Goal: Transaction & Acquisition: Purchase product/service

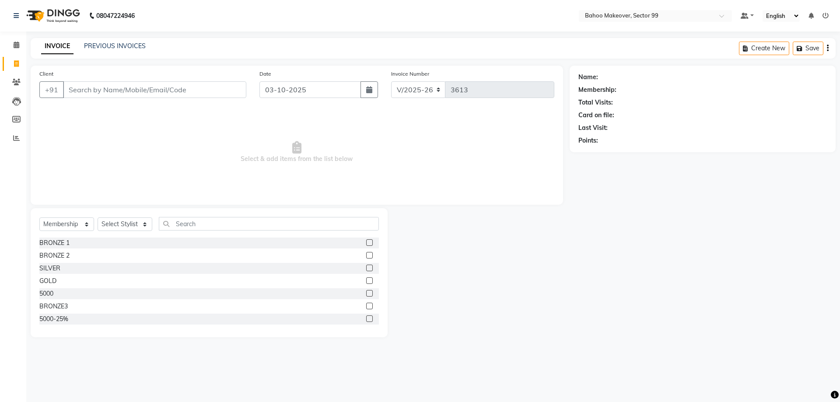
select select "6856"
select select "membership"
click at [131, 89] on input "Client" at bounding box center [154, 89] width 183 height 17
click at [82, 93] on input "Client" at bounding box center [154, 89] width 183 height 17
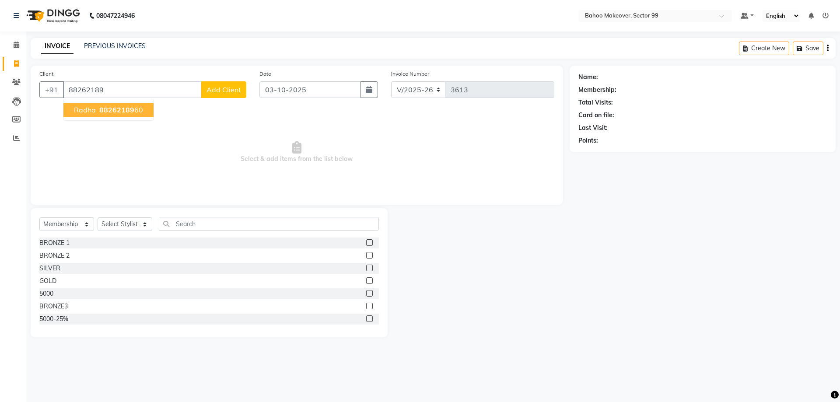
click at [108, 110] on span "88262189" at bounding box center [116, 109] width 35 height 9
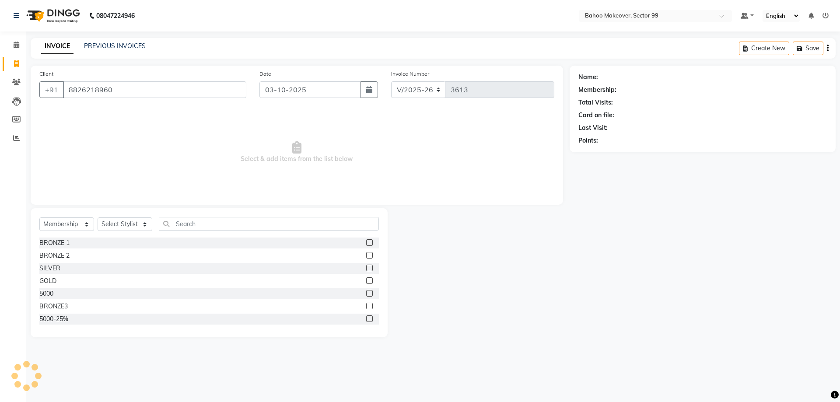
type input "8826218960"
click at [39, 217] on select "Select Service Product Membership Package Voucher Prepaid Gift Card" at bounding box center [66, 224] width 55 height 14
select select "service"
click option "Service" at bounding box center [0, 0] width 0 height 0
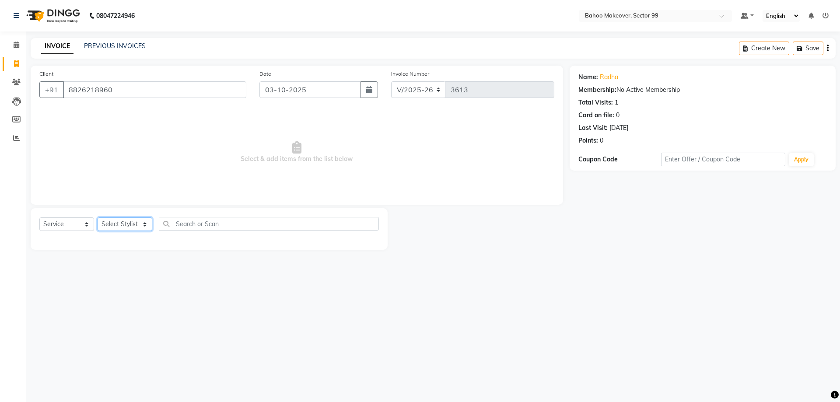
click at [98, 217] on select "Select Stylist [PERSON_NAME] Makeover Bahoo Makeover Salon [PERSON_NAME] [PERSO…" at bounding box center [125, 224] width 55 height 14
select select "64177"
click option "[PERSON_NAME]" at bounding box center [0, 0] width 0 height 0
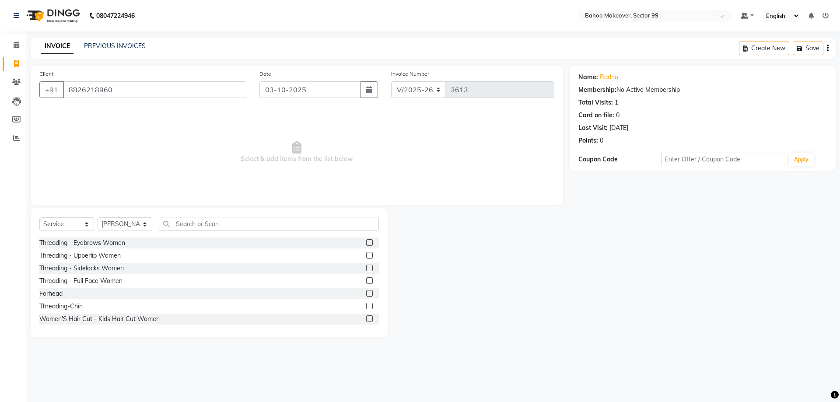
click at [371, 242] on label at bounding box center [369, 242] width 7 height 7
click at [371, 242] on input "checkbox" at bounding box center [369, 243] width 6 height 6
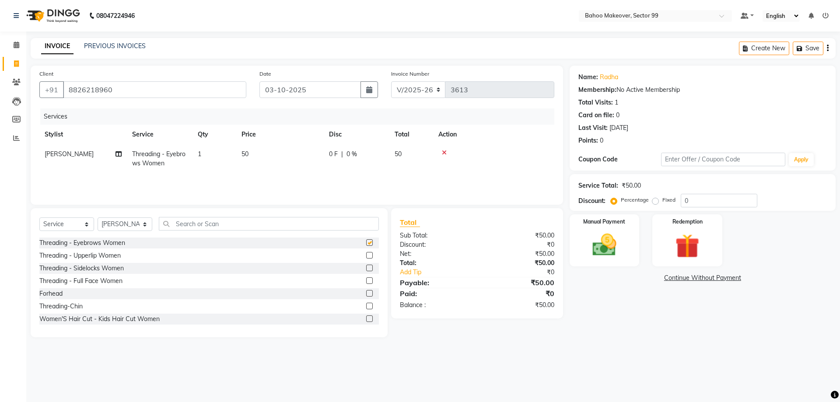
checkbox input "false"
click at [371, 254] on label at bounding box center [369, 255] width 7 height 7
click at [371, 254] on input "checkbox" at bounding box center [369, 256] width 6 height 6
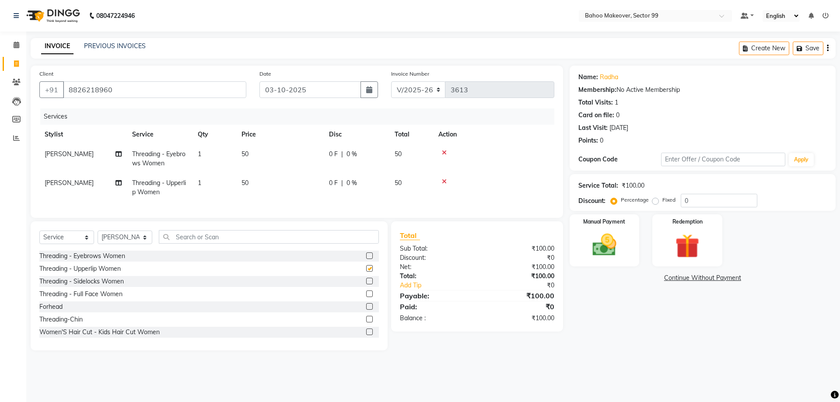
checkbox input "false"
click at [370, 306] on label at bounding box center [369, 306] width 7 height 7
click at [370, 306] on input "checkbox" at bounding box center [369, 307] width 6 height 6
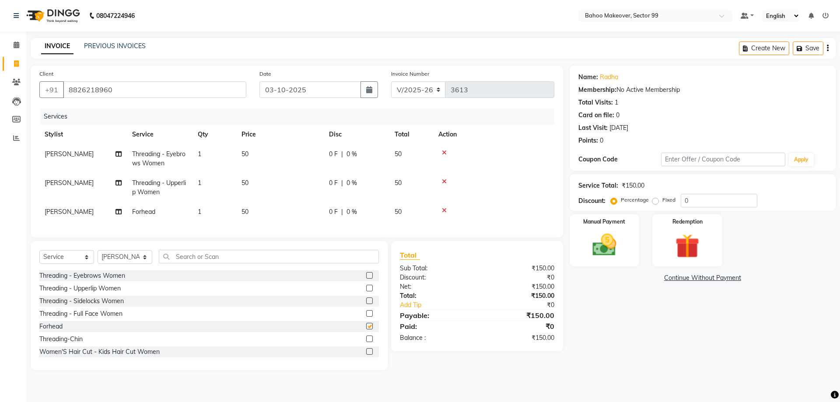
checkbox input "false"
click at [98, 250] on select "Select Stylist [PERSON_NAME] Makeover Bahoo Makeover Salon [PERSON_NAME] [PERSO…" at bounding box center [125, 257] width 55 height 14
select select "54236"
click option "Azad" at bounding box center [0, 0] width 0 height 0
click at [209, 254] on input "text" at bounding box center [269, 257] width 220 height 14
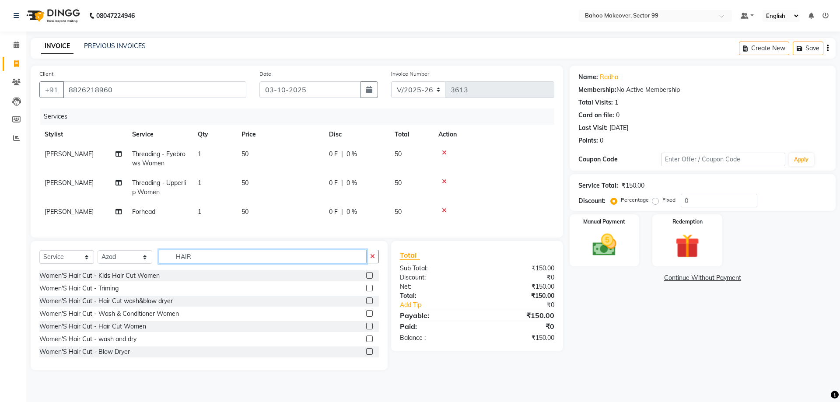
type input "HAIR"
click at [371, 326] on label at bounding box center [369, 326] width 7 height 7
click at [371, 326] on input "checkbox" at bounding box center [369, 327] width 6 height 6
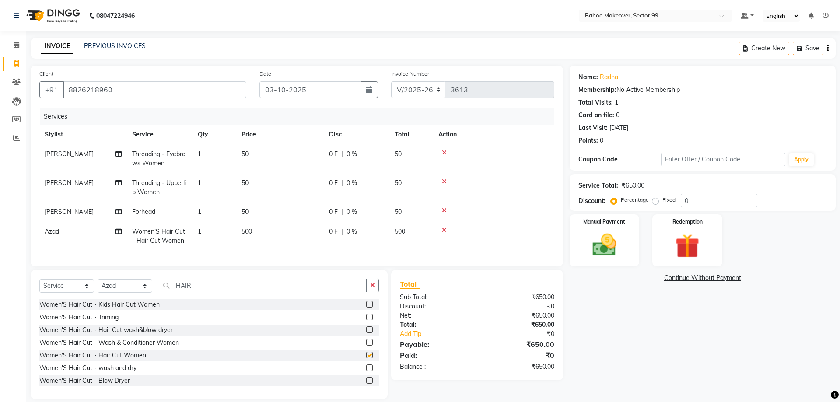
checkbox input "false"
click at [622, 261] on div "Manual Payment" at bounding box center [604, 240] width 73 height 54
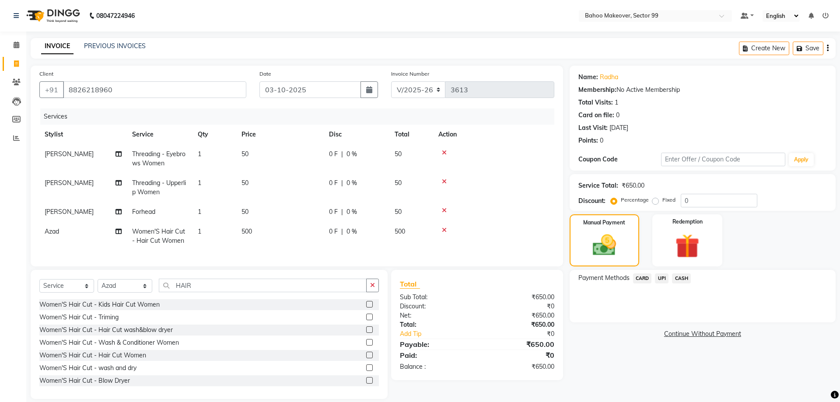
click at [685, 279] on span "CASH" at bounding box center [681, 278] width 19 height 10
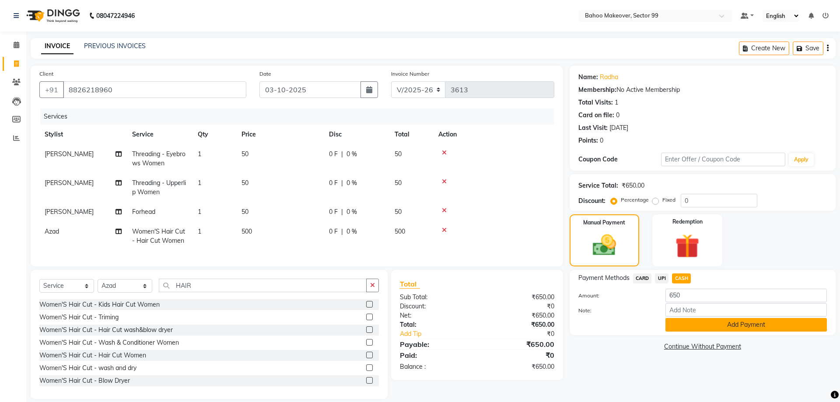
click at [688, 329] on button "Add Payment" at bounding box center [745, 325] width 161 height 14
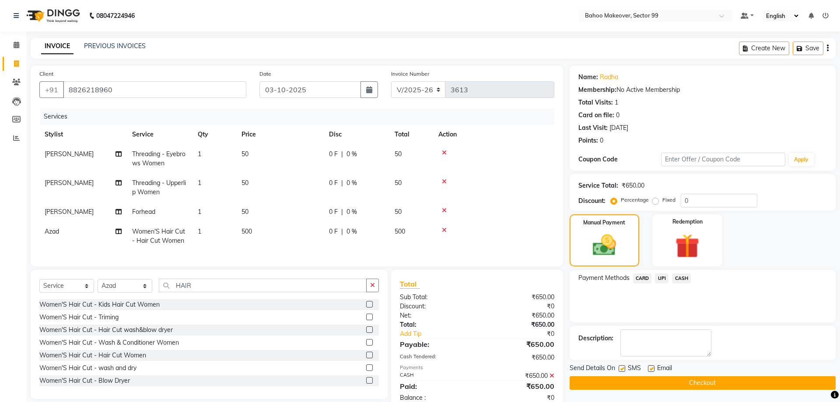
click at [680, 380] on button "Checkout" at bounding box center [703, 383] width 266 height 14
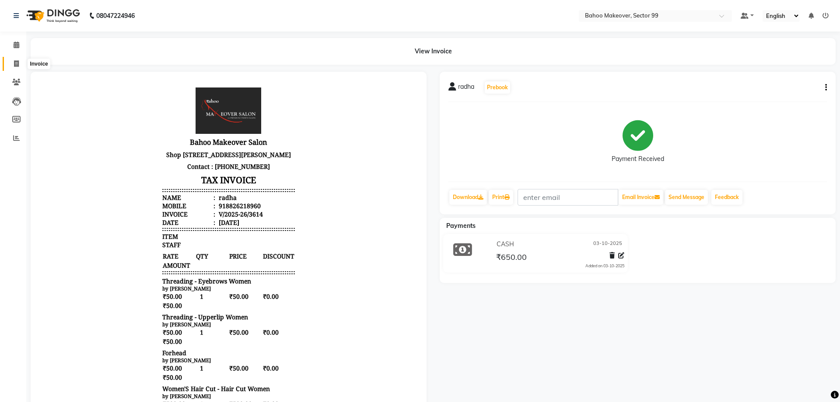
click at [14, 62] on icon at bounding box center [16, 63] width 5 height 7
select select "service"
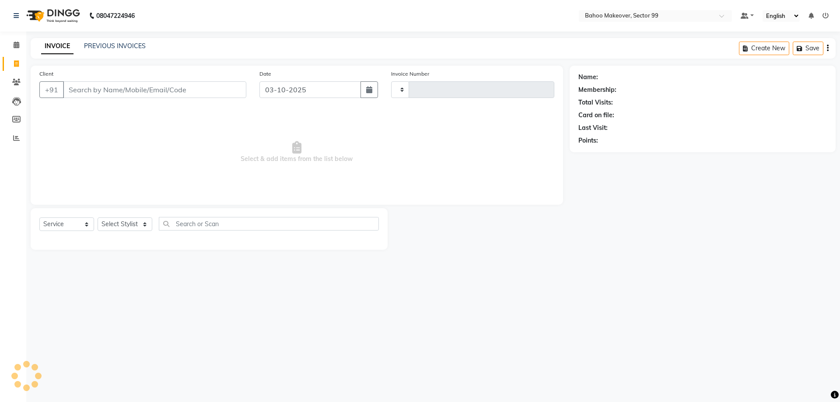
type input "3615"
select select "6856"
select select "membership"
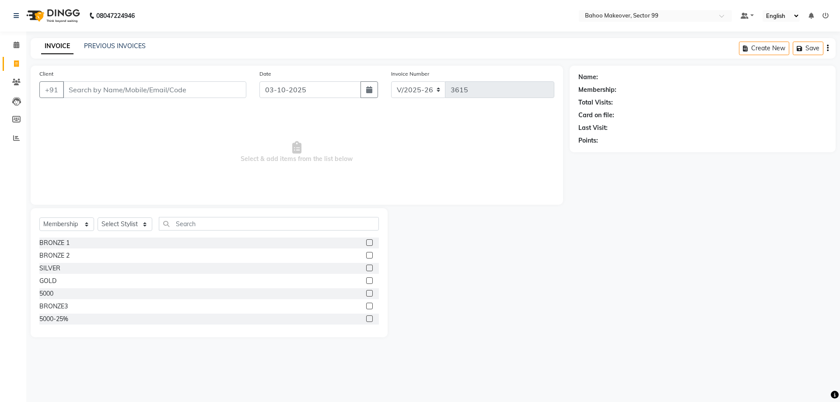
click at [83, 91] on input "Client" at bounding box center [154, 89] width 183 height 17
click at [70, 90] on input "Client" at bounding box center [154, 89] width 183 height 17
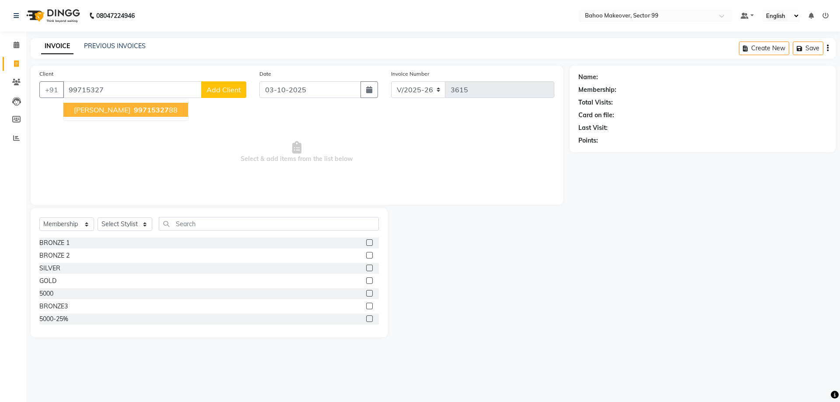
click at [134, 109] on span "99715327" at bounding box center [151, 109] width 35 height 9
type input "9971532788"
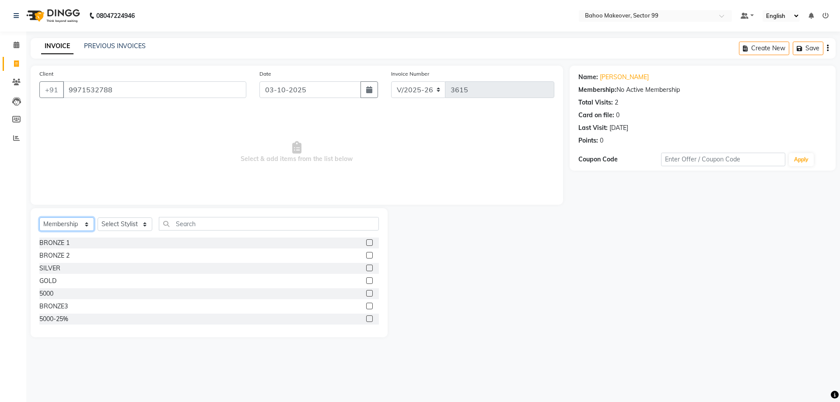
click at [39, 217] on select "Select Service Product Membership Package Voucher Prepaid Gift Card" at bounding box center [66, 224] width 55 height 14
select select "service"
click option "Service" at bounding box center [0, 0] width 0 height 0
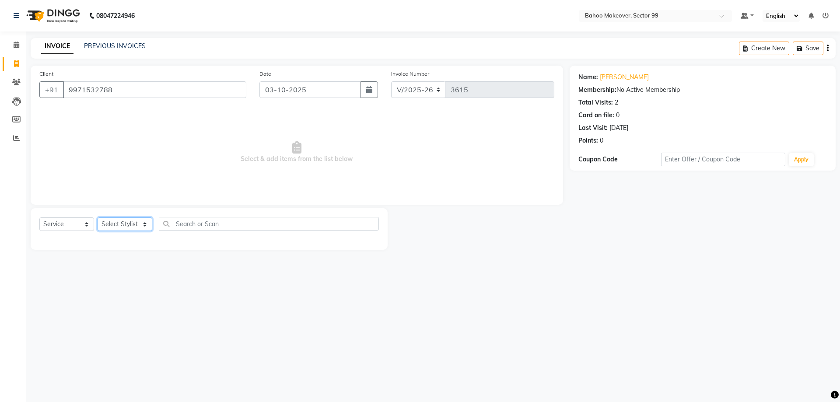
click at [98, 217] on select "Select Stylist [PERSON_NAME] Makeover Bahoo Makeover Salon [PERSON_NAME] [PERSO…" at bounding box center [125, 224] width 55 height 14
select select "57147"
click option "[PERSON_NAME]" at bounding box center [0, 0] width 0 height 0
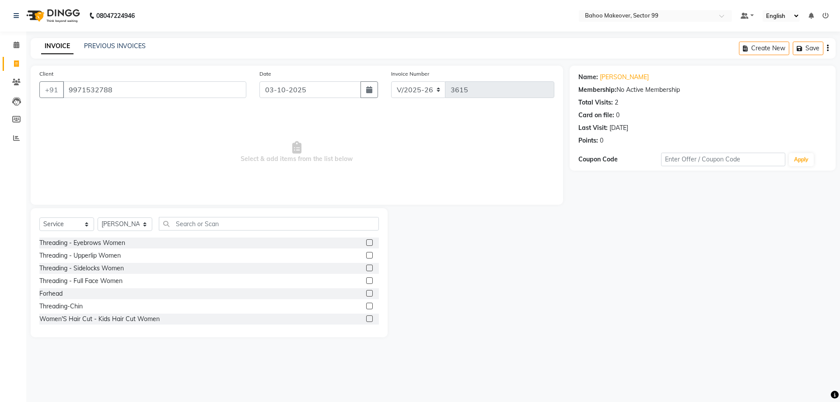
click at [149, 150] on span "Select & add items from the list below" at bounding box center [296, 151] width 515 height 87
click at [192, 221] on input "text" at bounding box center [269, 224] width 220 height 14
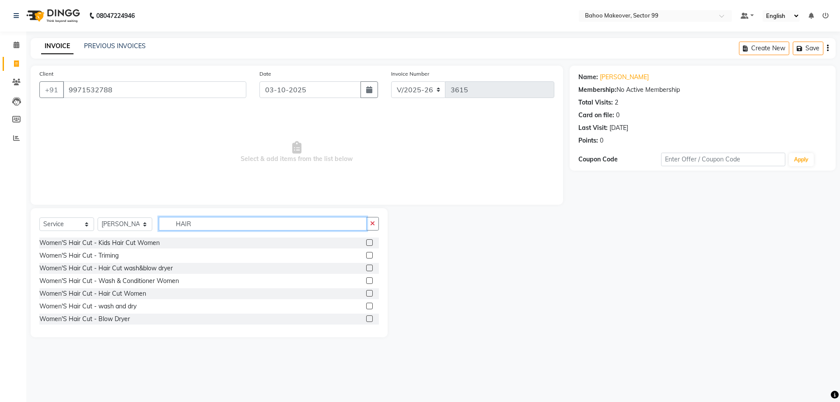
type input "HAIR"
drag, startPoint x: 380, startPoint y: 255, endPoint x: 380, endPoint y: 265, distance: 10.1
click at [380, 265] on div "Select Service Product Membership Package Voucher Prepaid Gift Card Select Styl…" at bounding box center [209, 272] width 357 height 129
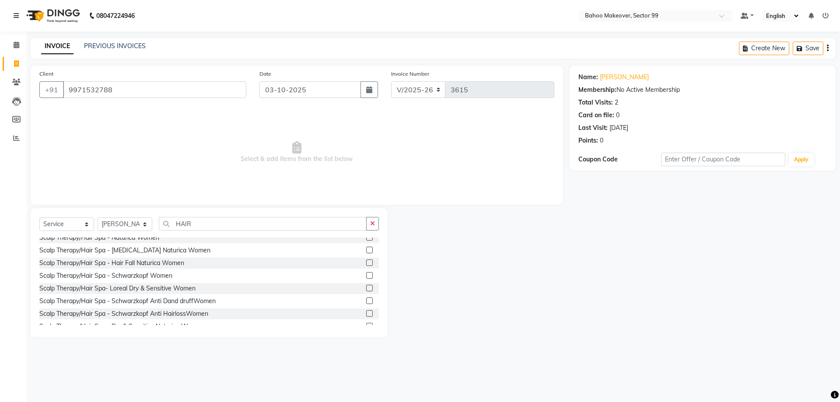
scroll to position [236, 0]
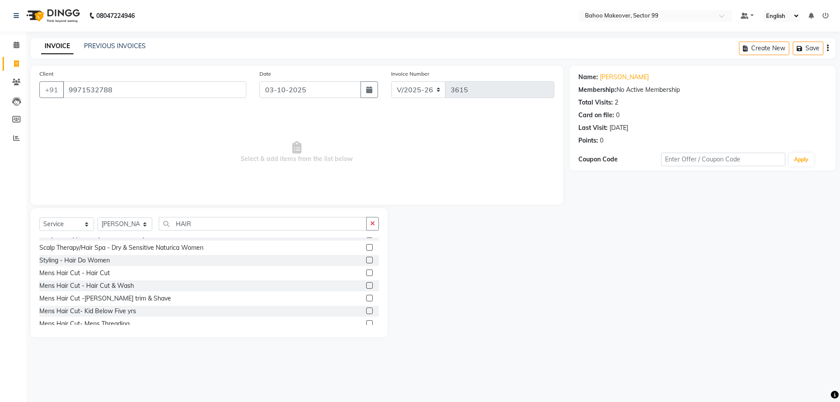
click at [235, 313] on div "Mens Hair Cut- Kid Below Five yrs" at bounding box center [208, 311] width 339 height 11
click at [370, 310] on label at bounding box center [369, 311] width 7 height 7
click at [370, 310] on input "checkbox" at bounding box center [369, 311] width 6 height 6
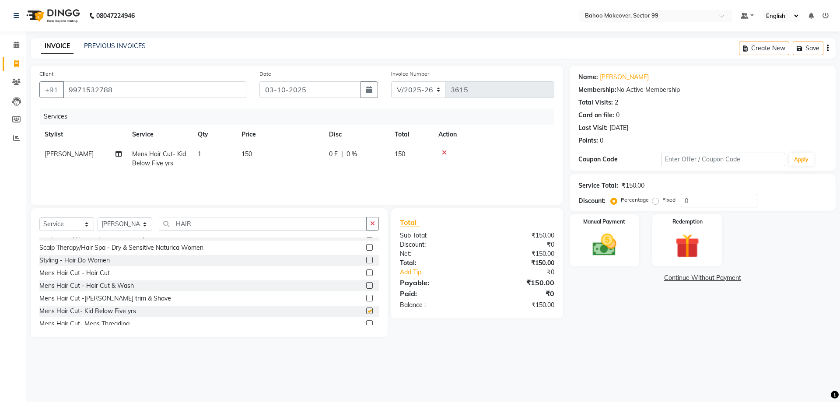
checkbox input "false"
click at [591, 249] on img at bounding box center [604, 245] width 41 height 29
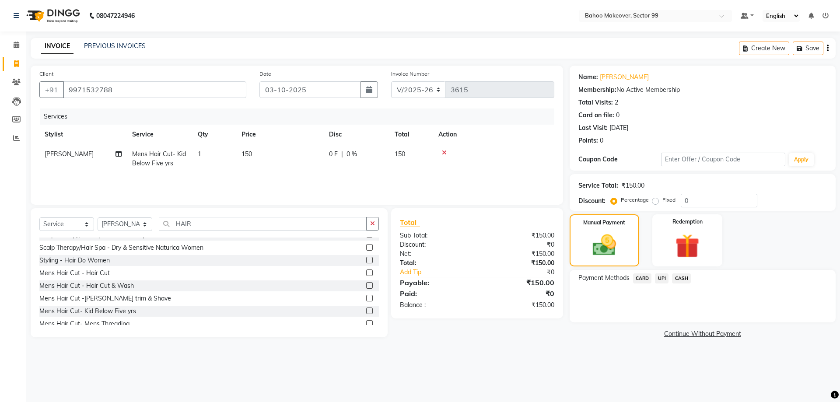
click at [663, 280] on span "UPI" at bounding box center [662, 278] width 14 height 10
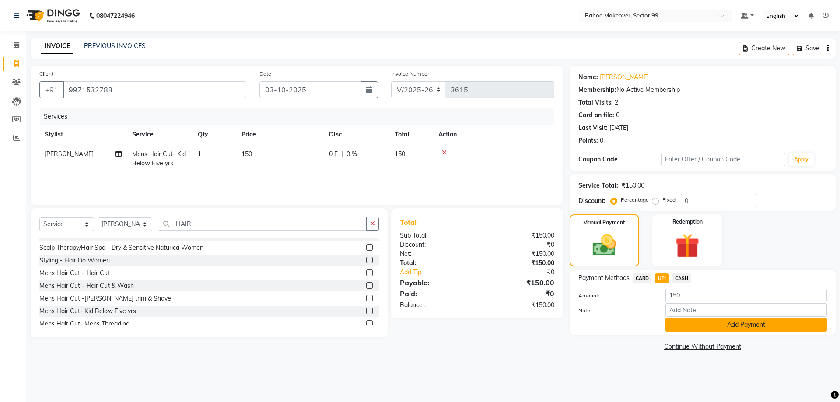
click at [716, 319] on button "Add Payment" at bounding box center [745, 325] width 161 height 14
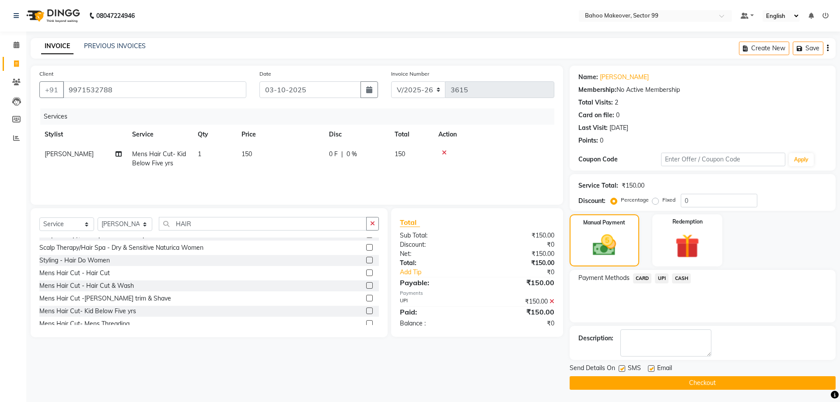
scroll to position [1, 0]
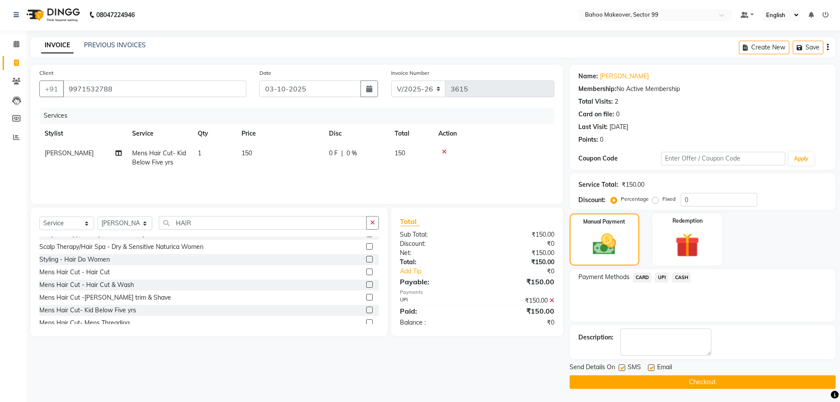
click at [728, 382] on button "Checkout" at bounding box center [703, 382] width 266 height 14
click at [728, 382] on div "Checkout" at bounding box center [703, 382] width 266 height 14
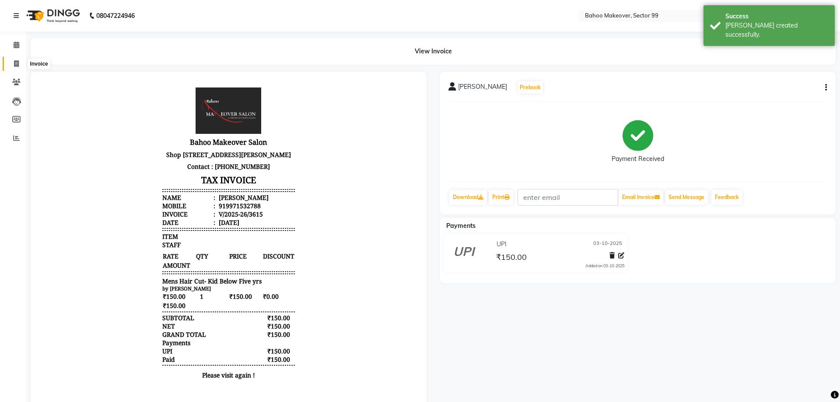
click at [12, 62] on span at bounding box center [16, 64] width 15 height 10
select select "6856"
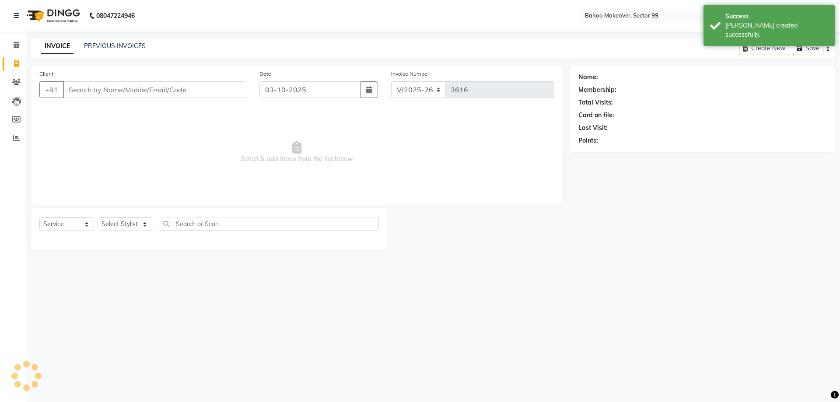
select select "membership"
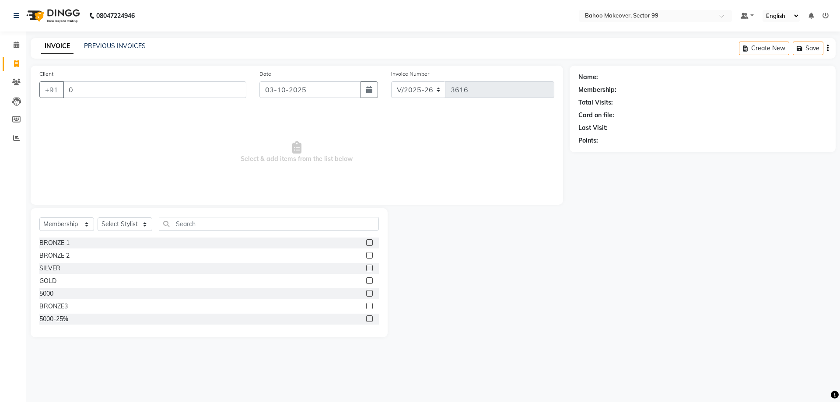
type input "0"
click at [39, 217] on select "Select Service Product Membership Package Voucher Prepaid Gift Card" at bounding box center [66, 224] width 55 height 14
select select "service"
click option "Service" at bounding box center [0, 0] width 0 height 0
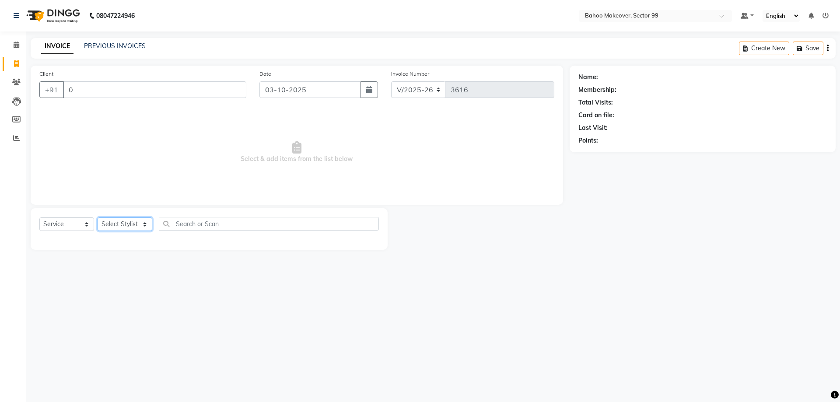
click at [98, 217] on select "Select Stylist [PERSON_NAME] Makeover Bahoo Makeover Salon [PERSON_NAME] [PERSO…" at bounding box center [125, 224] width 55 height 14
select select "64177"
click option "[PERSON_NAME]" at bounding box center [0, 0] width 0 height 0
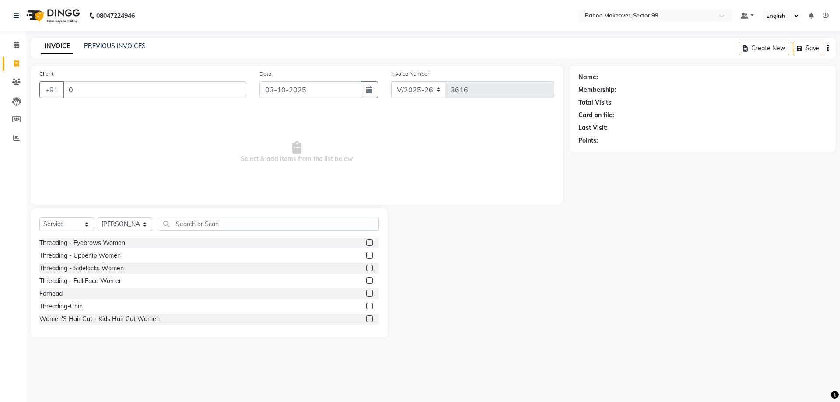
click at [368, 242] on label at bounding box center [369, 242] width 7 height 7
click at [368, 242] on input "checkbox" at bounding box center [369, 243] width 6 height 6
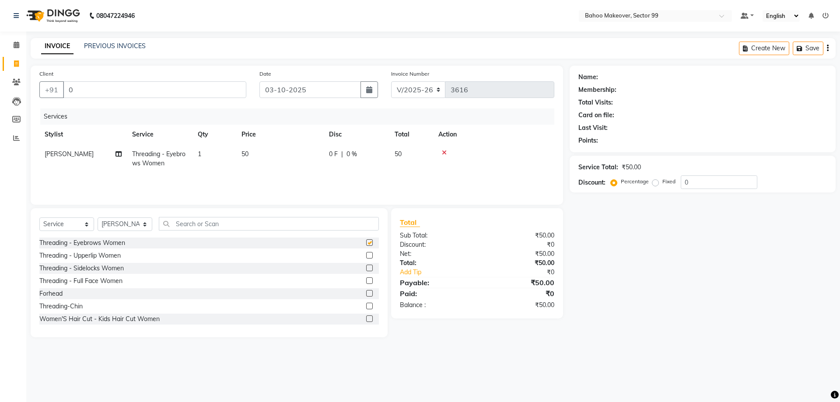
checkbox input "false"
click at [73, 89] on input "0" at bounding box center [154, 89] width 183 height 17
click at [71, 91] on input "Client" at bounding box center [154, 89] width 183 height 17
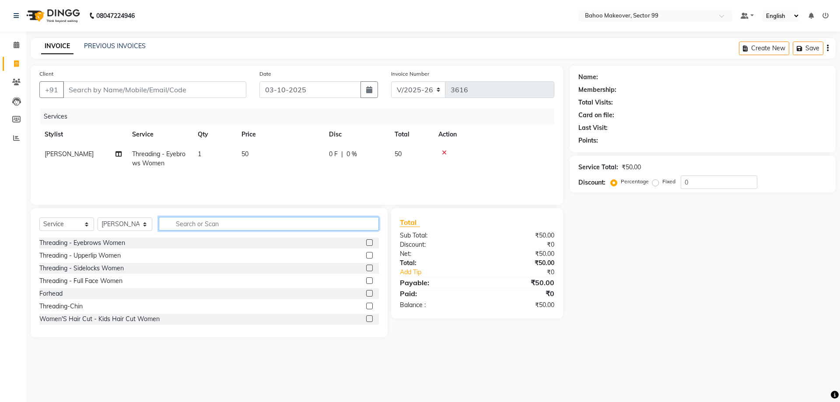
click at [180, 224] on input "text" at bounding box center [269, 224] width 220 height 14
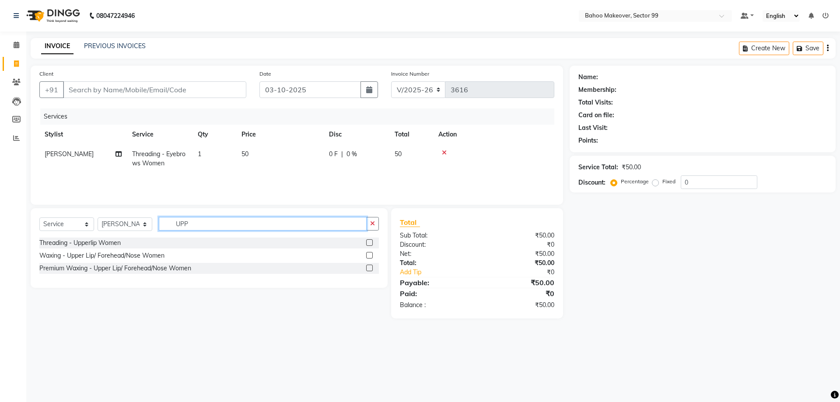
type input "UPP"
click at [206, 272] on div "Premium Waxing - Upper Lip/ Forehead/Nose Women" at bounding box center [208, 268] width 339 height 11
click at [361, 264] on div "Premium Waxing - Upper Lip/ Forehead/Nose Women" at bounding box center [208, 268] width 339 height 11
click at [372, 269] on label at bounding box center [369, 268] width 7 height 7
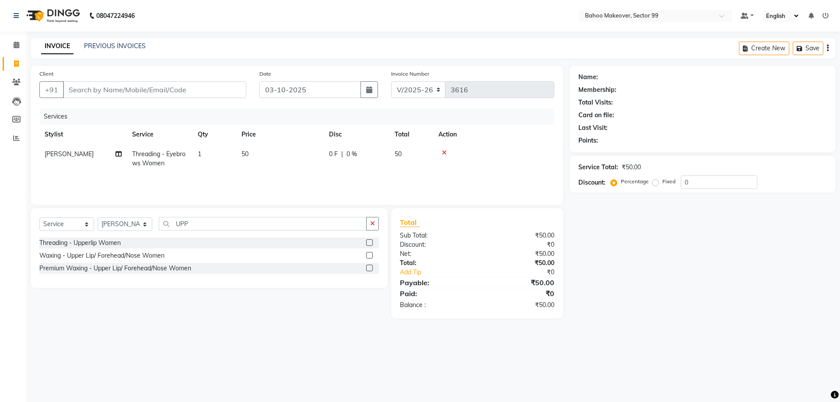
click at [370, 269] on label at bounding box center [369, 268] width 7 height 7
click at [370, 269] on input "checkbox" at bounding box center [369, 269] width 6 height 6
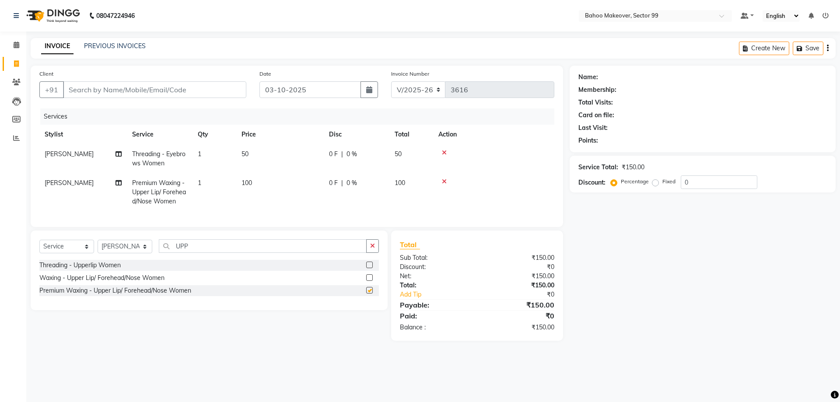
checkbox input "false"
click at [72, 87] on input "Client" at bounding box center [154, 89] width 183 height 17
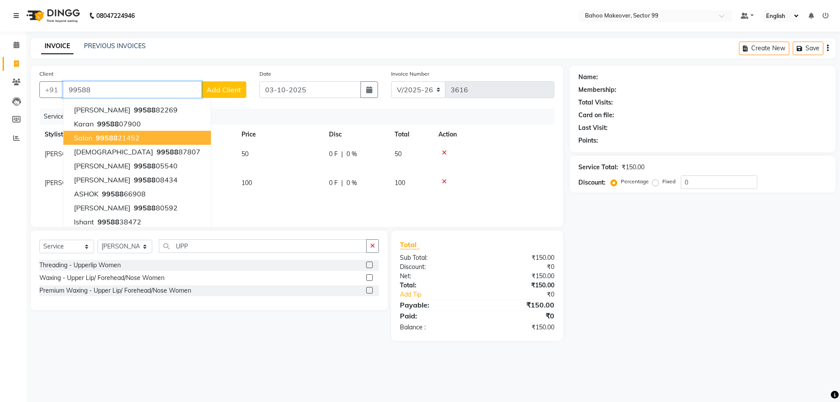
click at [108, 132] on button "salon 99588 21452" at bounding box center [136, 138] width 147 height 14
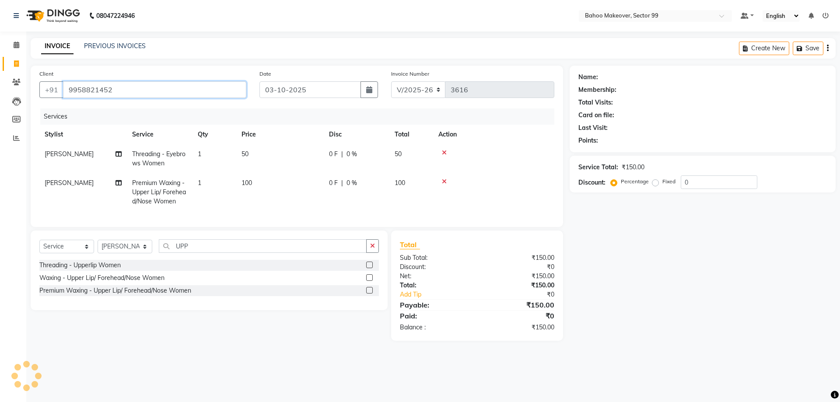
type input "9958821452"
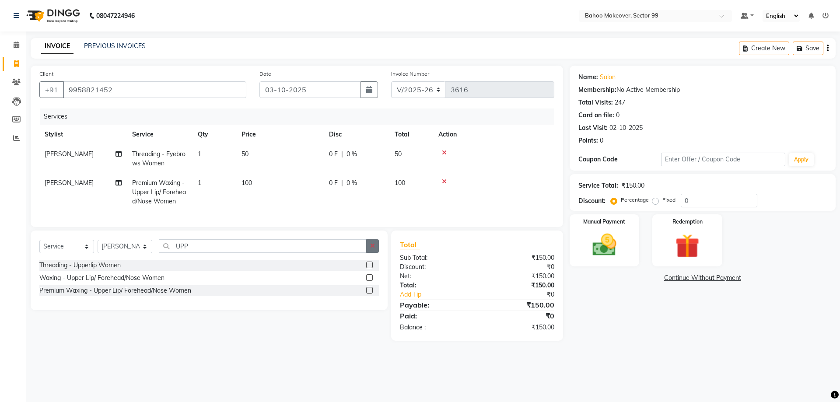
drag, startPoint x: 368, startPoint y: 244, endPoint x: 368, endPoint y: 250, distance: 5.7
click at [368, 250] on button "button" at bounding box center [372, 246] width 13 height 14
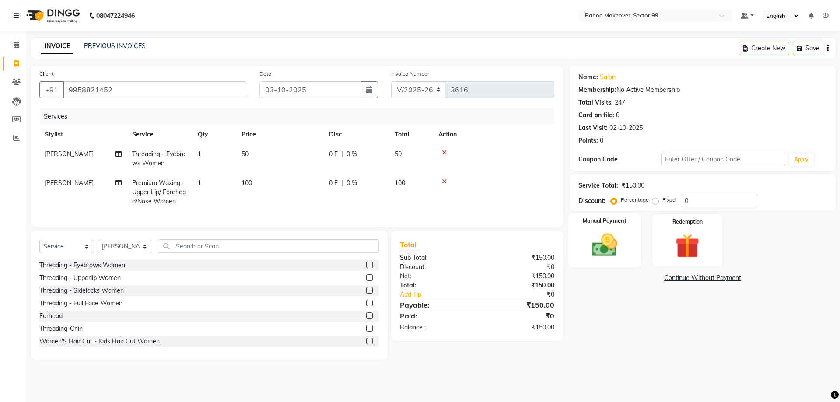
click at [628, 246] on div "Manual Payment" at bounding box center [604, 240] width 73 height 54
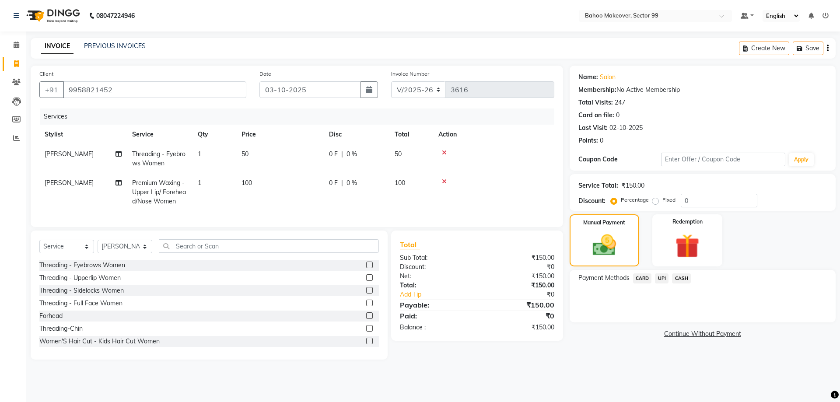
click at [690, 280] on span "CASH" at bounding box center [681, 278] width 19 height 10
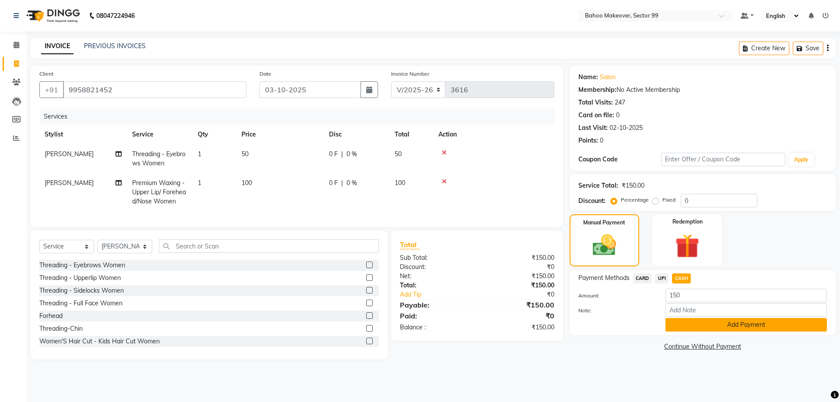
click at [744, 331] on button "Add Payment" at bounding box center [745, 325] width 161 height 14
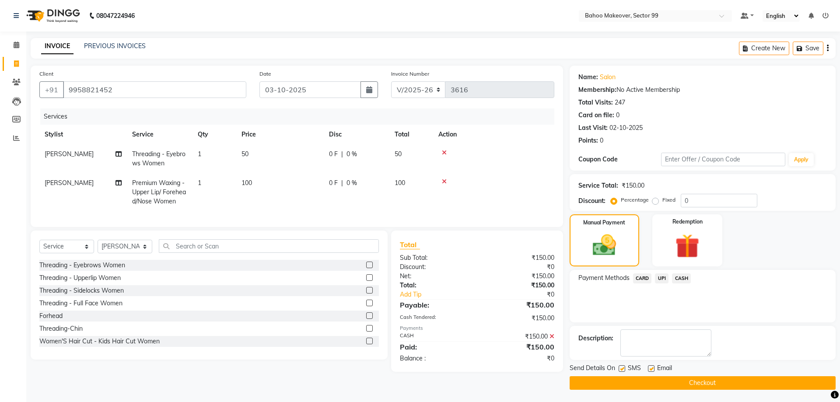
click at [740, 384] on button "Checkout" at bounding box center [703, 383] width 266 height 14
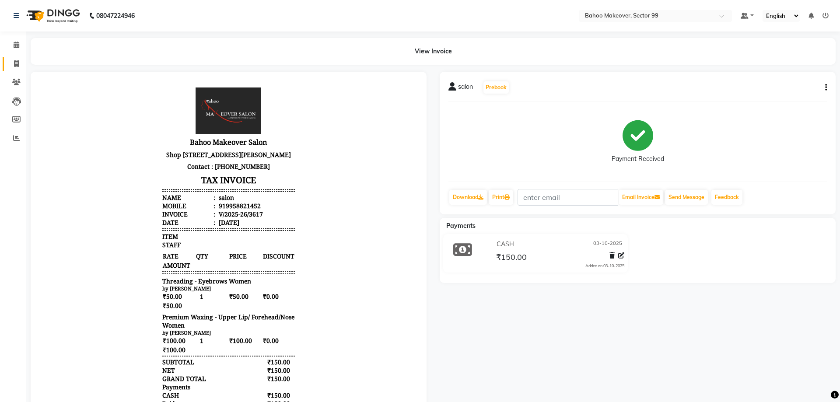
click at [15, 59] on link "Invoice" at bounding box center [13, 64] width 21 height 14
select select "6856"
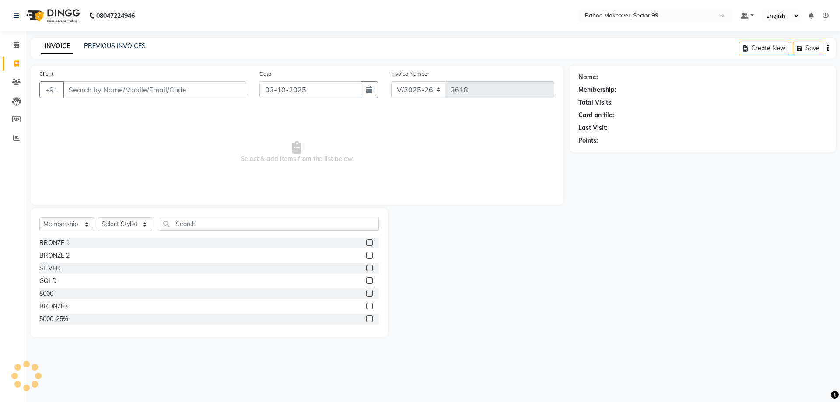
click at [523, 47] on div "INVOICE PREVIOUS INVOICES Create New Save" at bounding box center [433, 48] width 805 height 21
click at [516, 49] on div "INVOICE PREVIOUS INVOICES Create New Save" at bounding box center [433, 48] width 805 height 21
click at [39, 217] on select "Select Service Product Membership Package Voucher Prepaid Gift Card" at bounding box center [66, 224] width 55 height 14
select select "service"
click option "Service" at bounding box center [0, 0] width 0 height 0
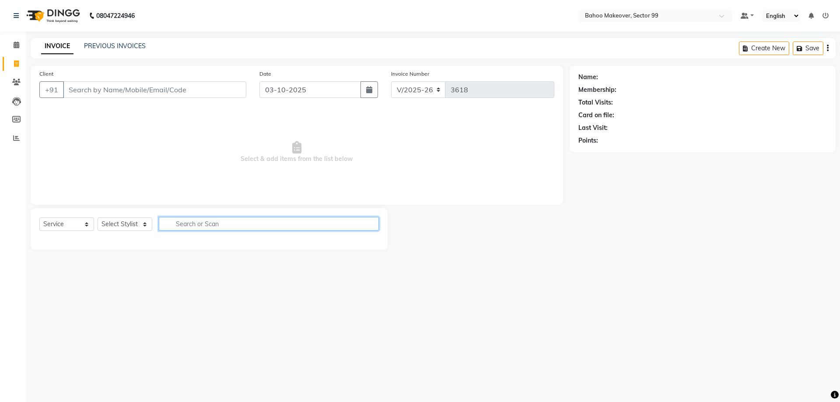
click at [182, 225] on input "text" at bounding box center [269, 224] width 220 height 14
type input "H"
click at [98, 217] on select "Select Stylist [PERSON_NAME] Makeover Bahoo Makeover Salon [PERSON_NAME] [PERSO…" at bounding box center [125, 224] width 55 height 14
select select "54354"
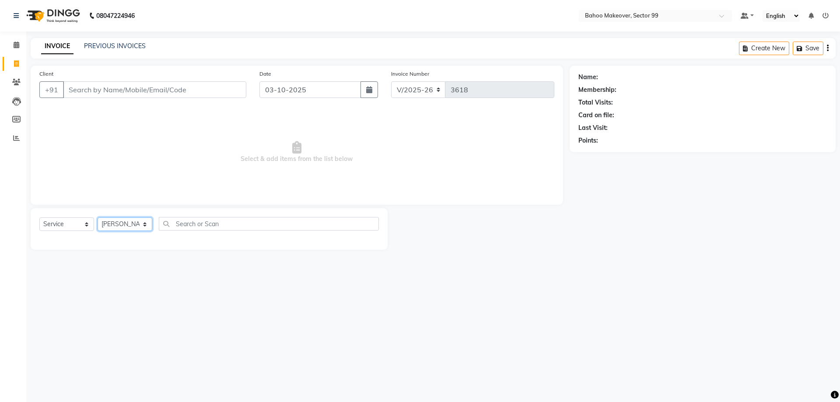
click option "[PERSON_NAME]" at bounding box center [0, 0] width 0 height 0
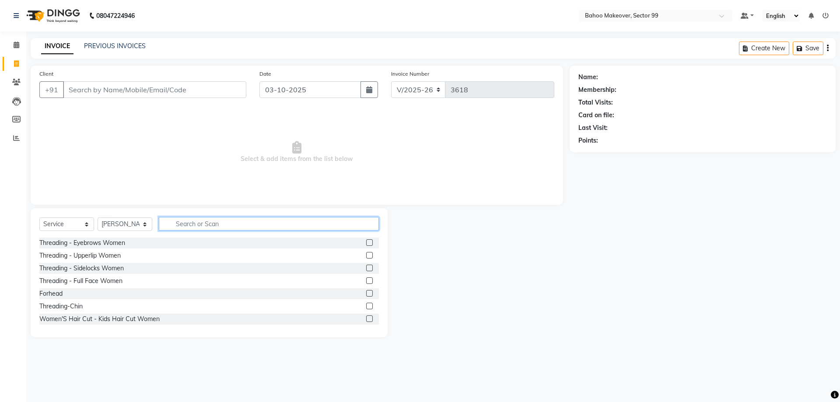
click at [220, 221] on input "text" at bounding box center [269, 224] width 220 height 14
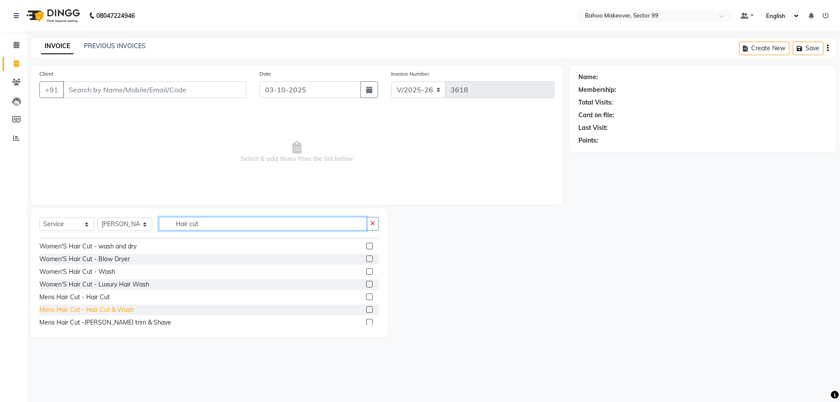
type input "Hair cut"
click at [107, 313] on div "Mens Hair Cut - Hair Cut & Wash" at bounding box center [86, 309] width 94 height 9
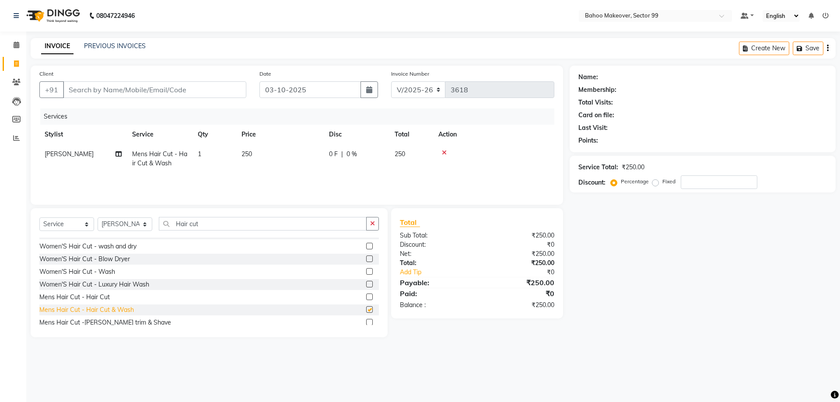
checkbox input "false"
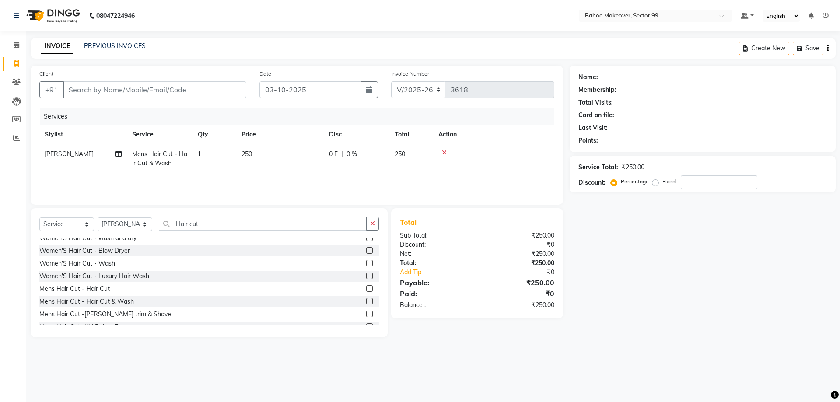
scroll to position [71, 0]
click at [103, 313] on div "Mens Hair Cut -[PERSON_NAME] trim & Shave" at bounding box center [105, 311] width 132 height 9
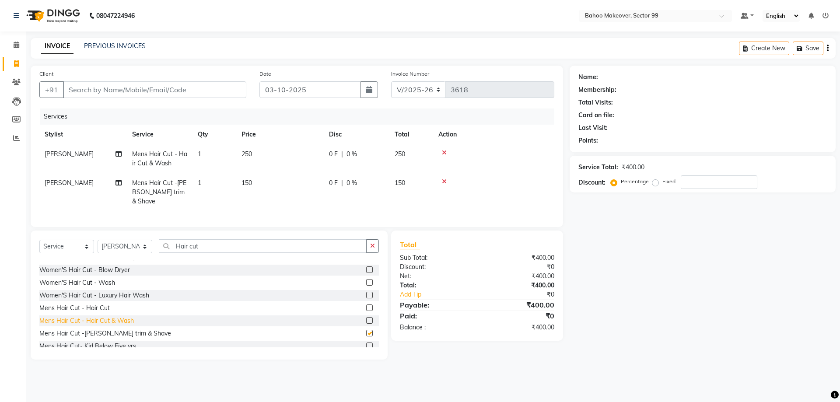
checkbox input "false"
click at [206, 239] on input "Hair cut" at bounding box center [263, 246] width 208 height 14
type input "H"
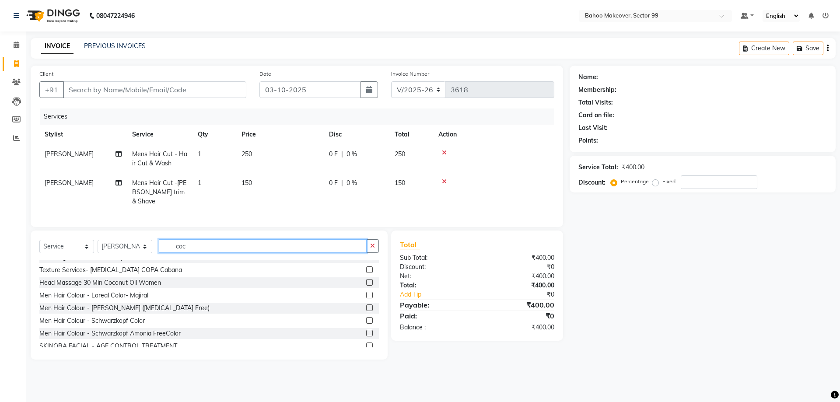
scroll to position [0, 0]
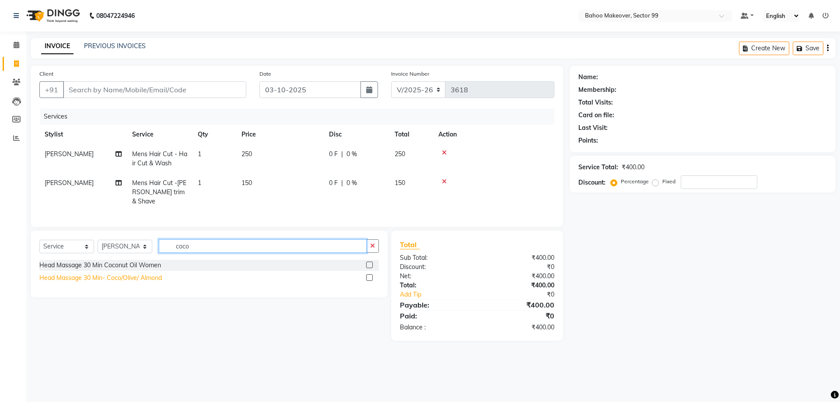
type input "coco"
click at [127, 273] on div "Head Massage 30 Min- Coco/Olive/ Almond" at bounding box center [100, 277] width 122 height 9
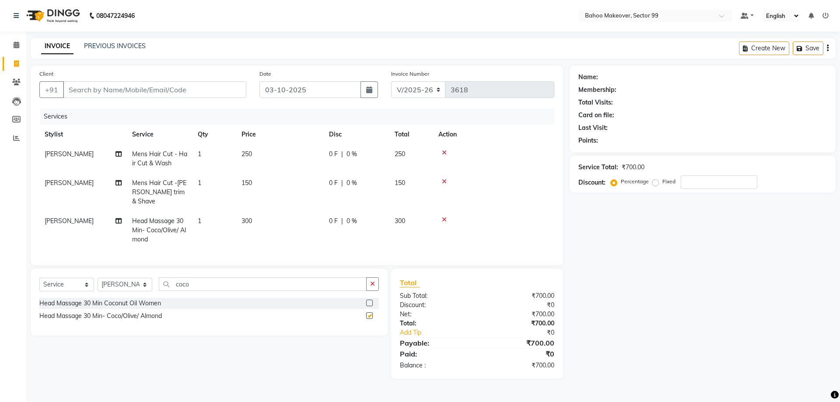
checkbox input "false"
click at [274, 280] on input "coco" at bounding box center [263, 284] width 208 height 14
type input "c"
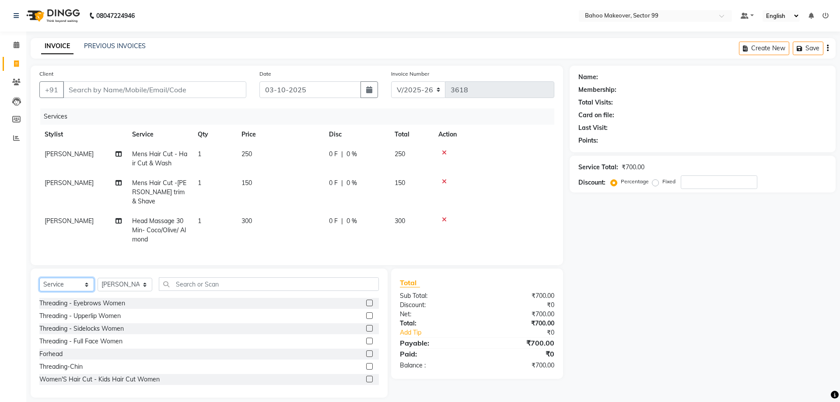
click at [39, 278] on select "Select Service Product Membership Package Voucher Prepaid Gift Card" at bounding box center [66, 285] width 55 height 14
select select "product"
click option "Product" at bounding box center [0, 0] width 0 height 0
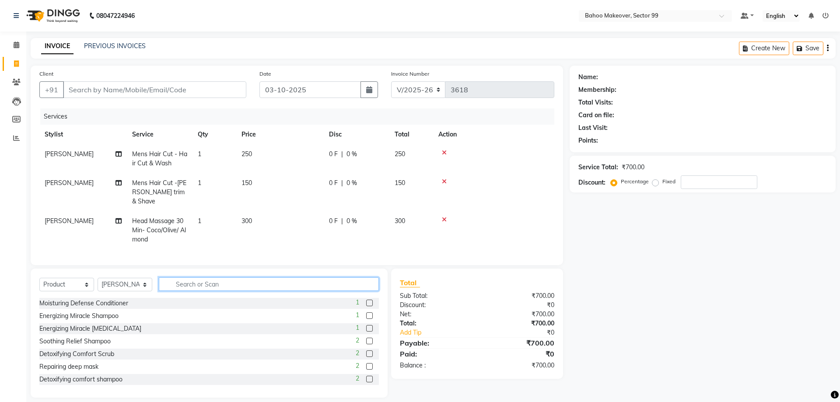
click at [194, 277] on input "text" at bounding box center [269, 284] width 220 height 14
click at [206, 277] on input "mo" at bounding box center [263, 284] width 208 height 14
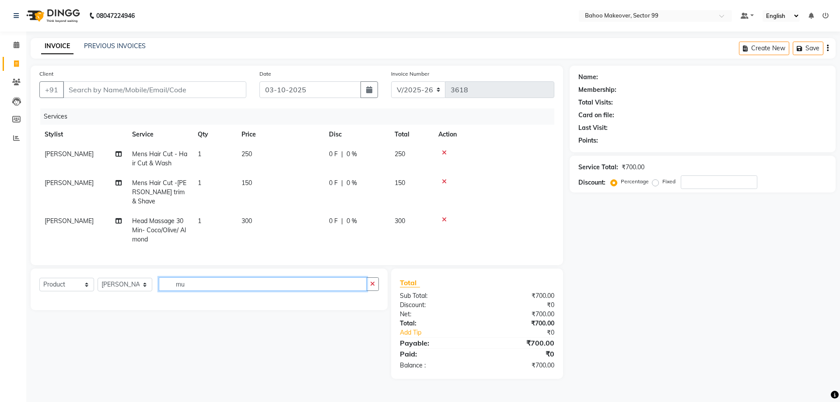
type input "m"
click at [197, 277] on input "oil" at bounding box center [263, 284] width 208 height 14
type input "o"
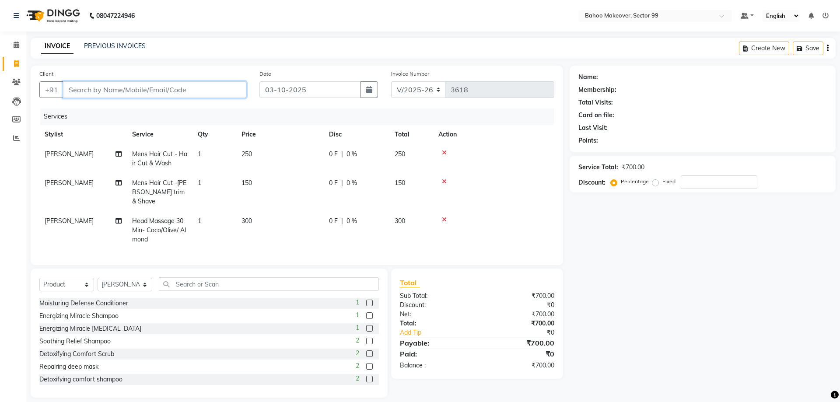
click at [111, 88] on input "Client" at bounding box center [154, 89] width 183 height 17
click at [159, 82] on input "Client" at bounding box center [154, 89] width 183 height 17
type input "9"
type input "0"
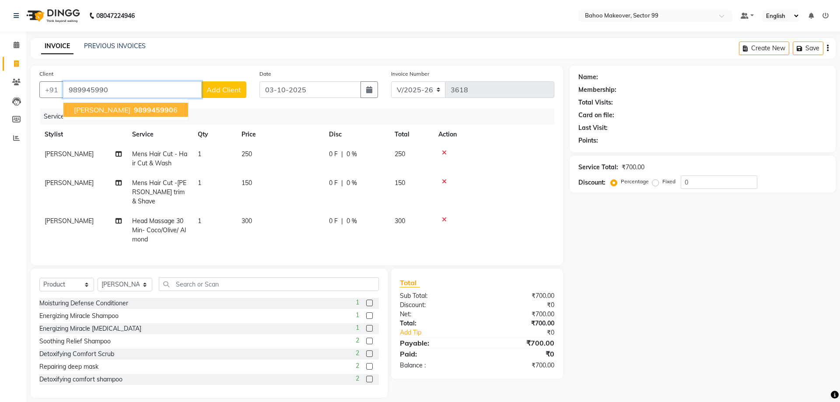
click at [134, 112] on span "989945990" at bounding box center [153, 109] width 39 height 9
type input "9899459906"
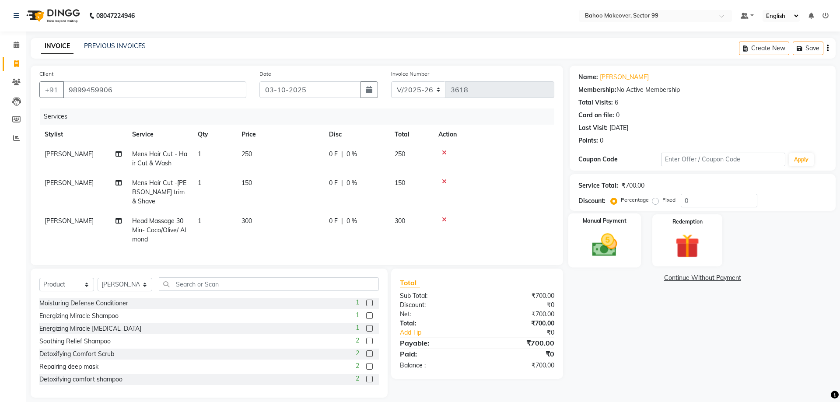
click at [603, 254] on img at bounding box center [604, 245] width 41 height 29
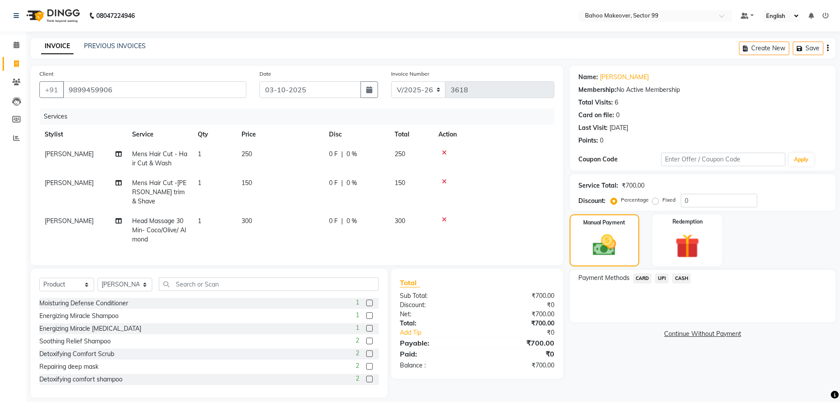
click at [641, 280] on span "CARD" at bounding box center [642, 278] width 19 height 10
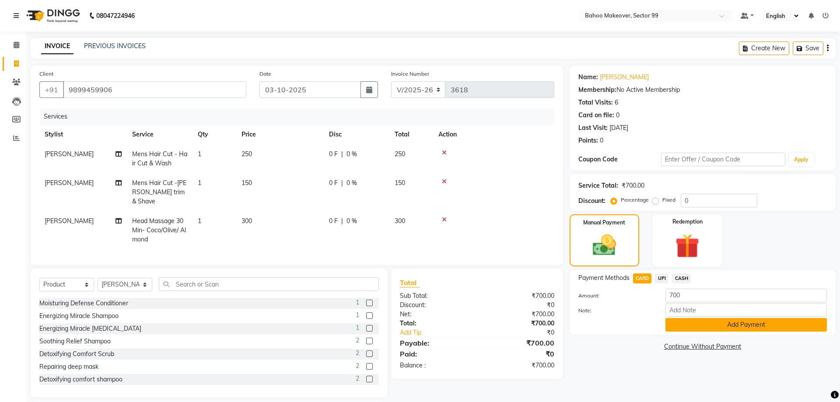
click at [771, 327] on button "Add Payment" at bounding box center [745, 325] width 161 height 14
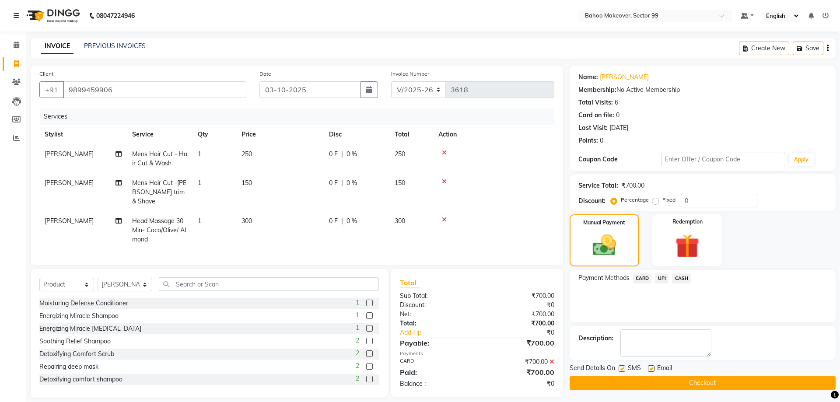
scroll to position [1, 0]
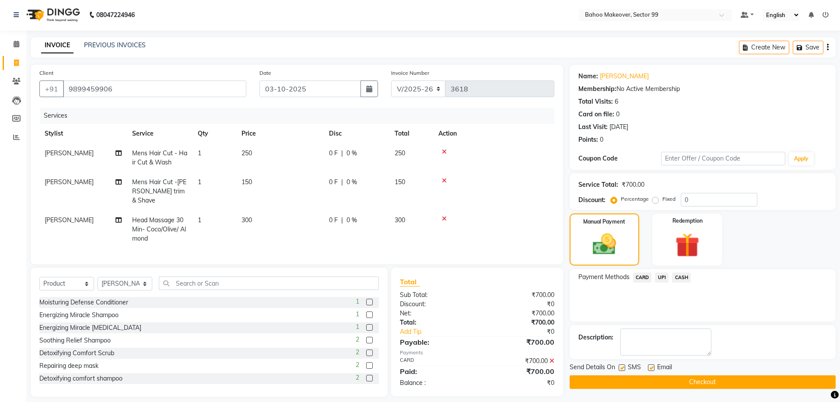
click at [778, 383] on button "Checkout" at bounding box center [703, 382] width 266 height 14
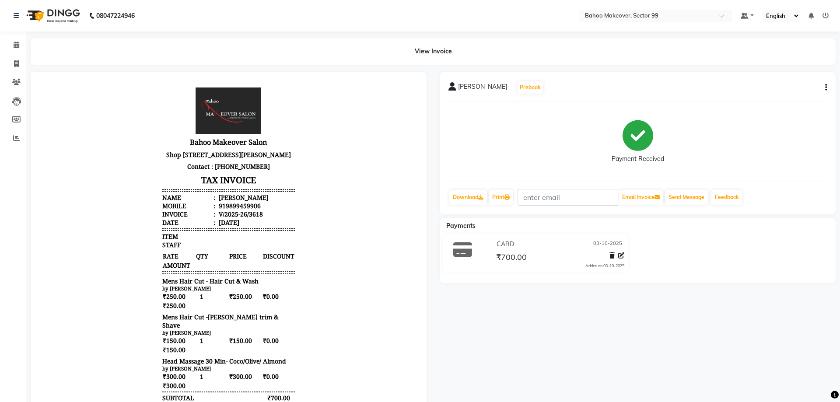
select select "service"
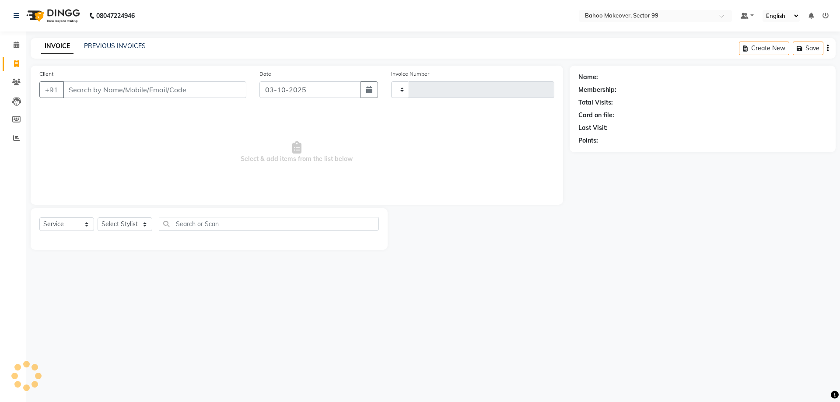
type input "3619"
select select "6856"
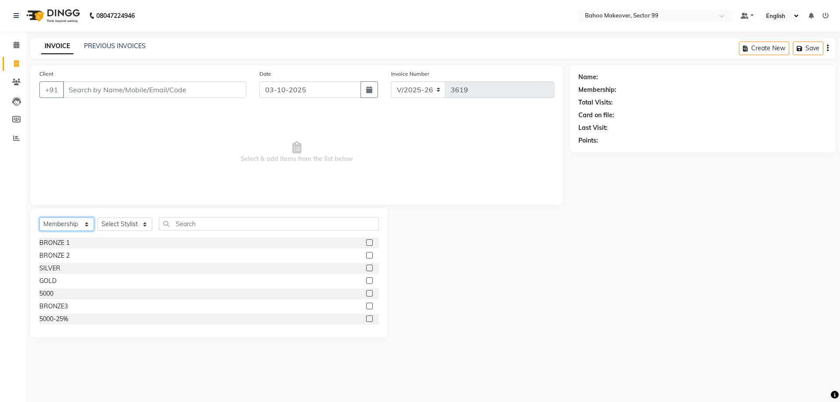
click at [39, 217] on select "Select Service Product Membership Package Voucher Prepaid Gift Card" at bounding box center [66, 224] width 55 height 14
select select "product"
click option "Product" at bounding box center [0, 0] width 0 height 0
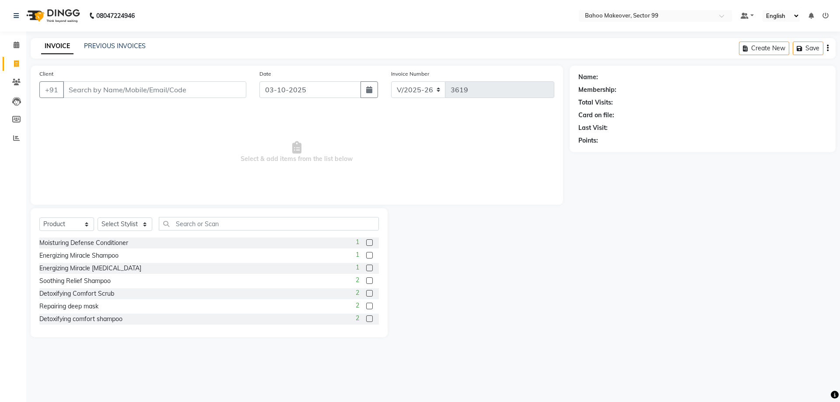
click at [128, 217] on div "Select Service Product Membership Package Voucher Prepaid Gift Card Select Styl…" at bounding box center [208, 227] width 339 height 21
click at [98, 217] on select "Select Stylist [PERSON_NAME] Makeover Bahoo Makeover Salon [PERSON_NAME] [PERSO…" at bounding box center [125, 224] width 55 height 14
select select "54354"
click option "[PERSON_NAME]" at bounding box center [0, 0] width 0 height 0
click at [174, 224] on input "text" at bounding box center [269, 224] width 220 height 14
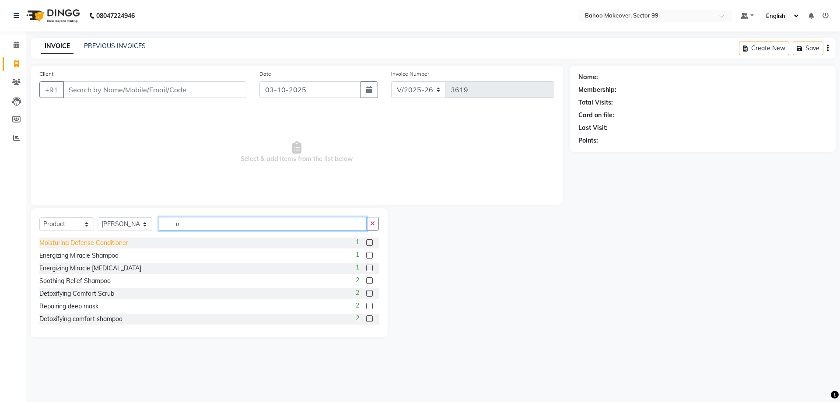
type input "n"
click at [96, 244] on div "Moisturing Defense Conditioner" at bounding box center [83, 242] width 89 height 9
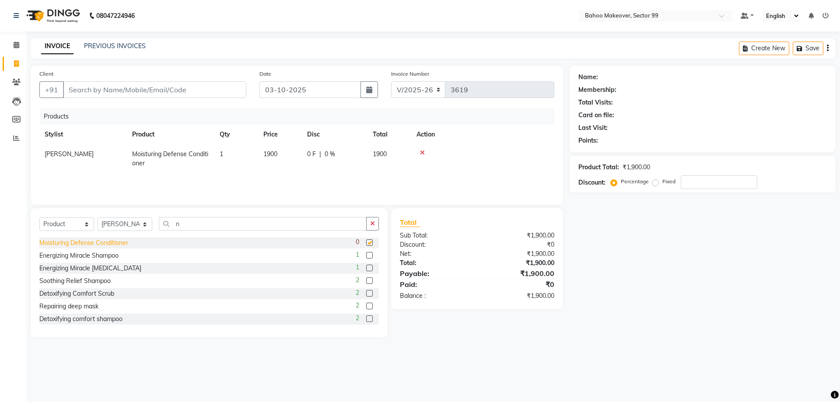
checkbox input "false"
click at [423, 152] on icon at bounding box center [422, 153] width 5 height 6
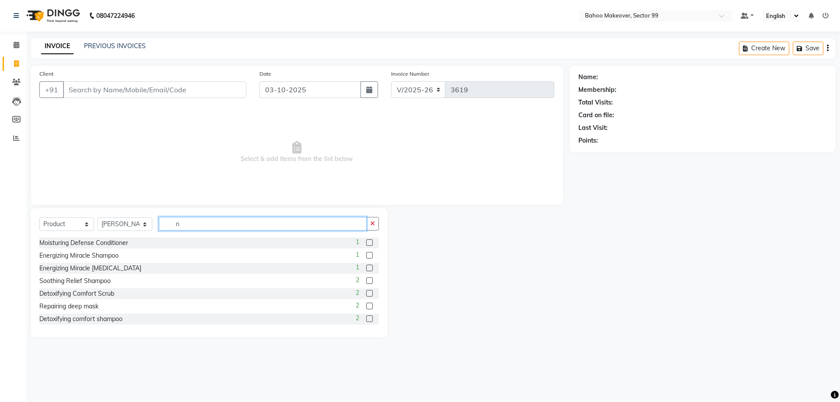
click at [216, 222] on input "n" at bounding box center [263, 224] width 208 height 14
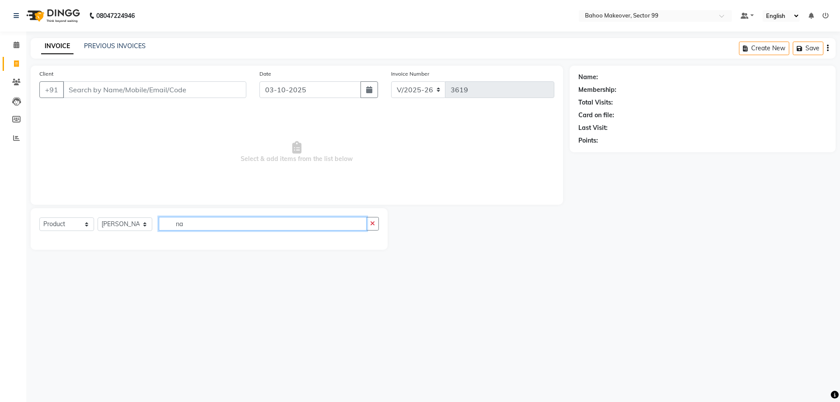
type input "n"
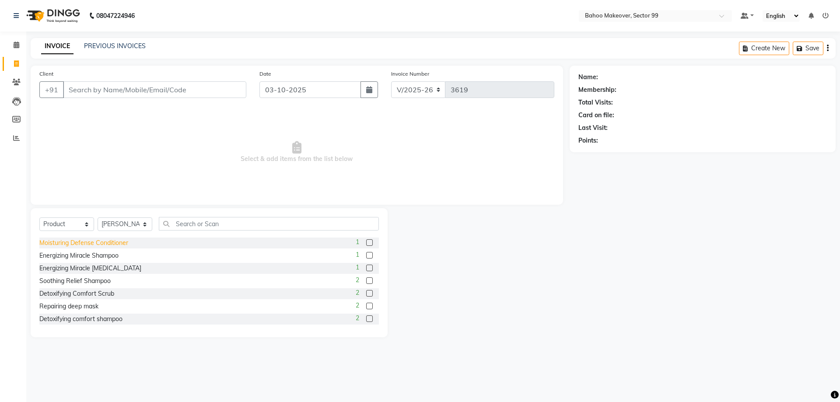
click at [101, 245] on div "Moisturing Defense Conditioner" at bounding box center [83, 242] width 89 height 9
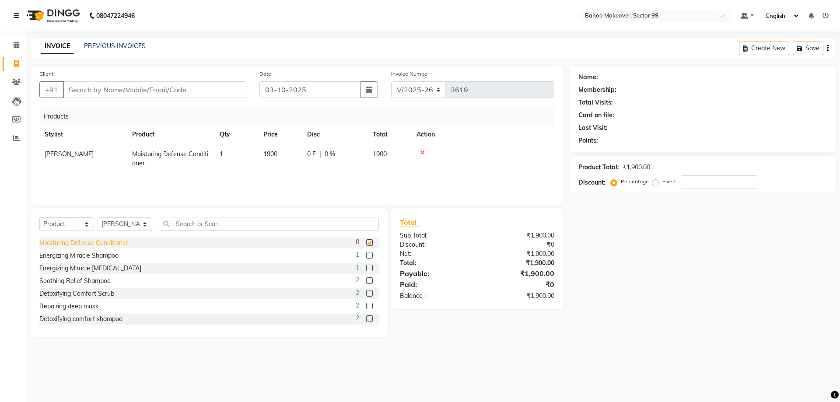
checkbox input "false"
click at [271, 152] on span "1900" at bounding box center [270, 154] width 14 height 8
select select "54354"
click at [97, 311] on div "Repairing deep mask" at bounding box center [68, 306] width 59 height 9
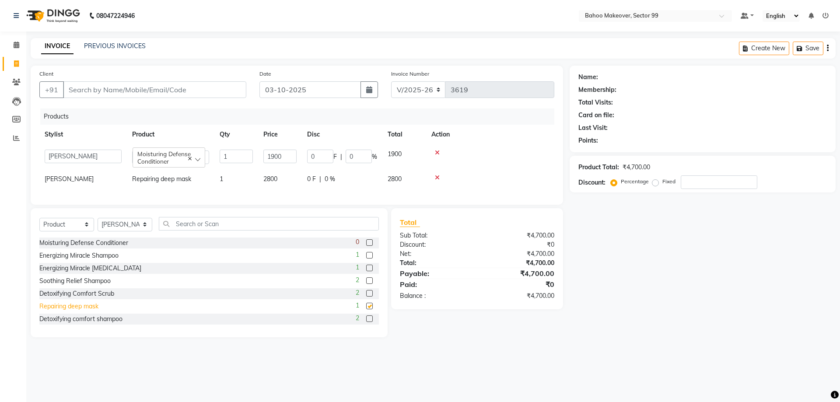
checkbox input "false"
click at [434, 154] on div at bounding box center [490, 153] width 118 height 6
click at [438, 153] on icon at bounding box center [437, 153] width 5 height 6
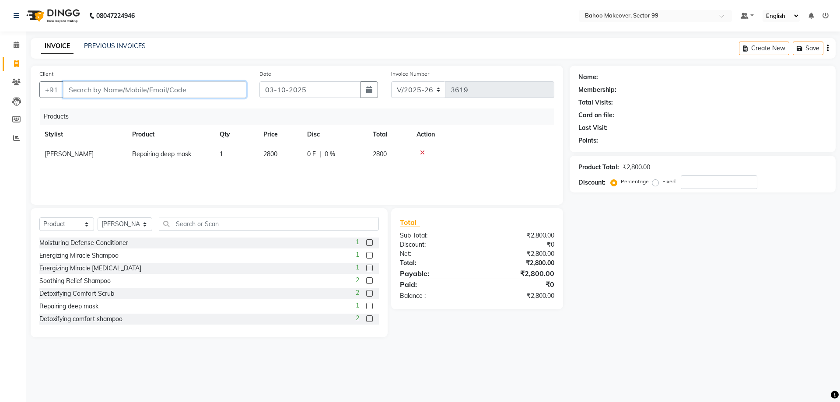
click at [116, 89] on input "Client" at bounding box center [154, 89] width 183 height 17
type input "g"
type input "0"
click at [113, 86] on input "goya" at bounding box center [132, 89] width 139 height 17
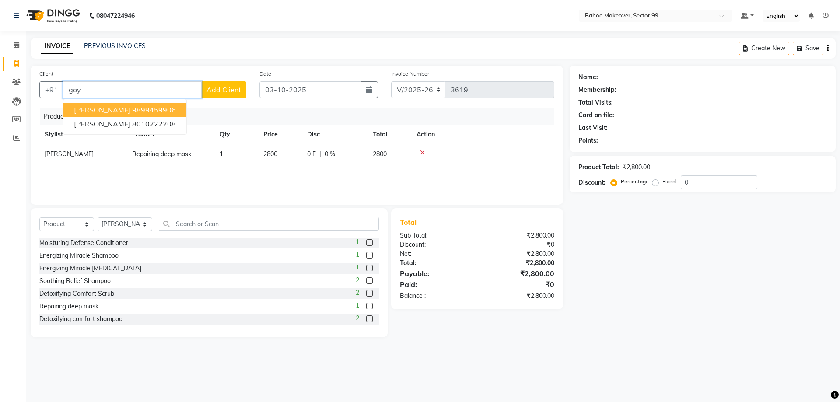
click at [132, 108] on ngb-highlight "9899459906" at bounding box center [154, 109] width 44 height 9
type input "9899459906"
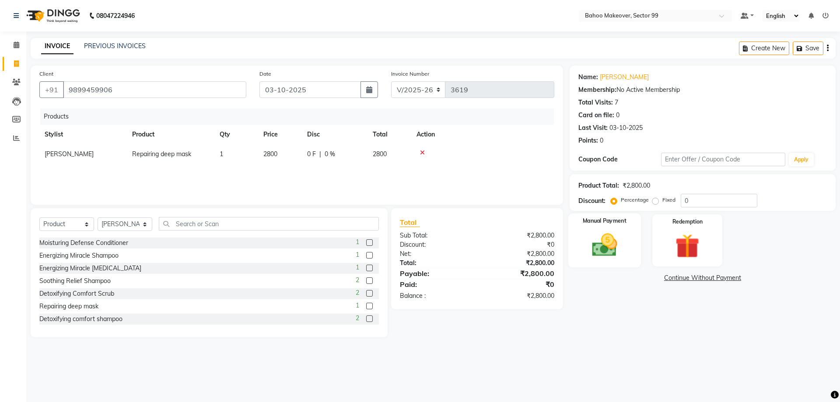
click at [588, 254] on img at bounding box center [604, 245] width 41 height 29
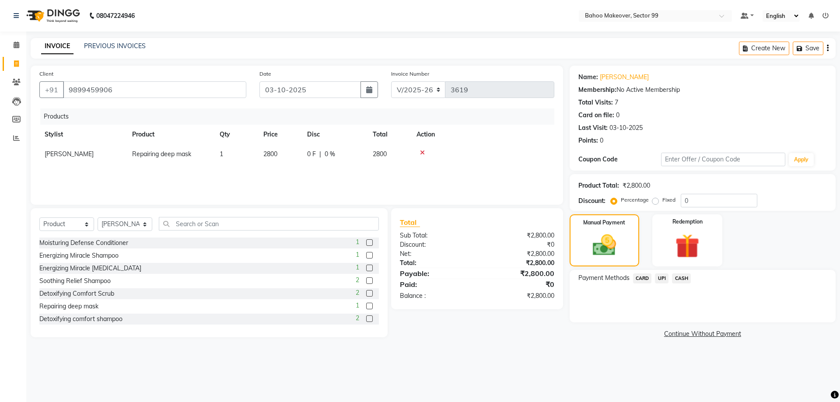
click at [646, 280] on span "CARD" at bounding box center [642, 278] width 19 height 10
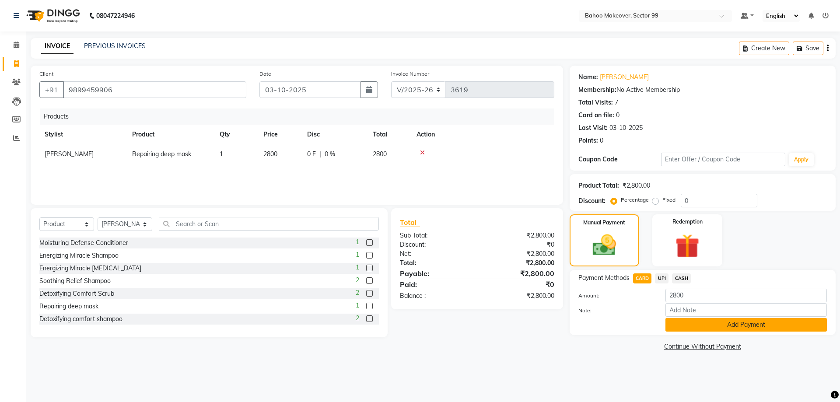
click at [712, 329] on button "Add Payment" at bounding box center [745, 325] width 161 height 14
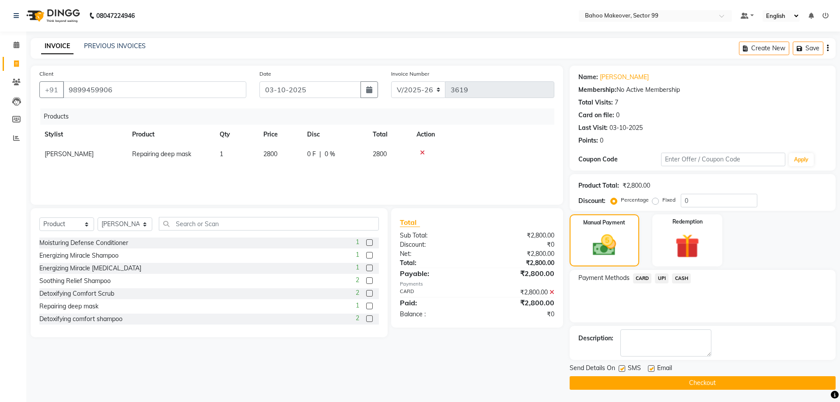
drag, startPoint x: 720, startPoint y: 384, endPoint x: 675, endPoint y: 385, distance: 44.6
click at [719, 384] on button "Checkout" at bounding box center [703, 383] width 266 height 14
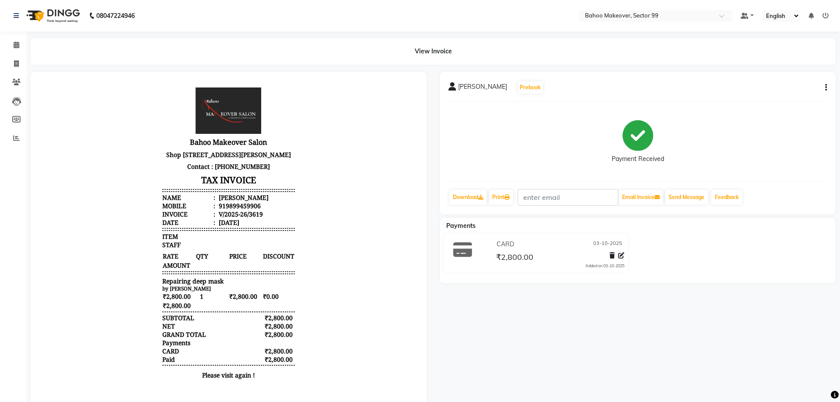
select select "service"
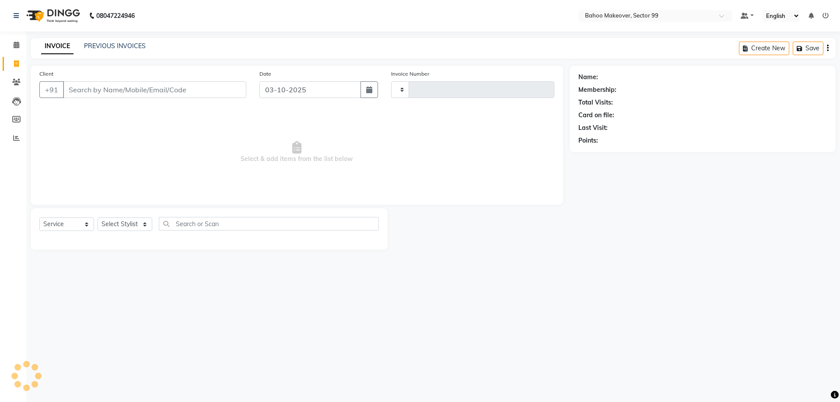
type input "3620"
select select "6856"
select select "membership"
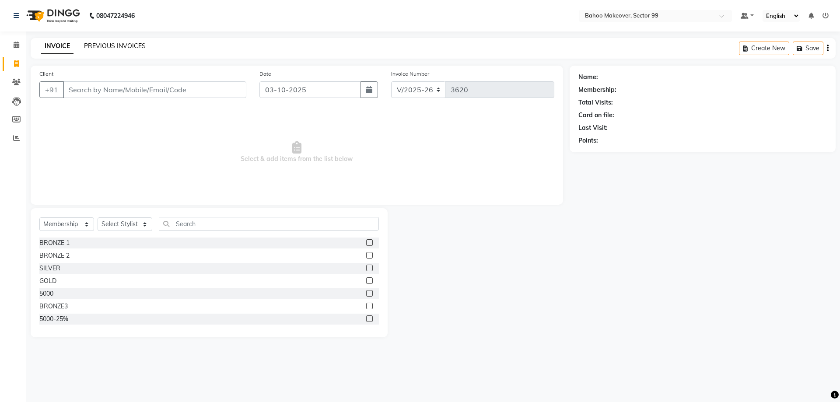
click at [93, 45] on link "PREVIOUS INVOICES" at bounding box center [115, 46] width 62 height 8
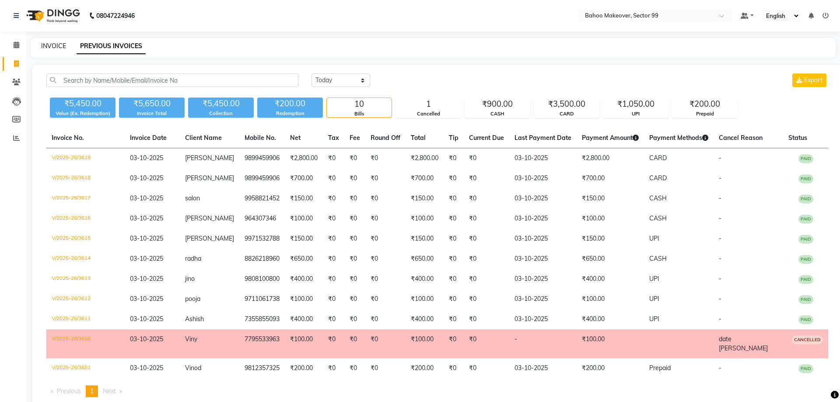
click at [47, 44] on link "INVOICE" at bounding box center [53, 46] width 25 height 8
select select "service"
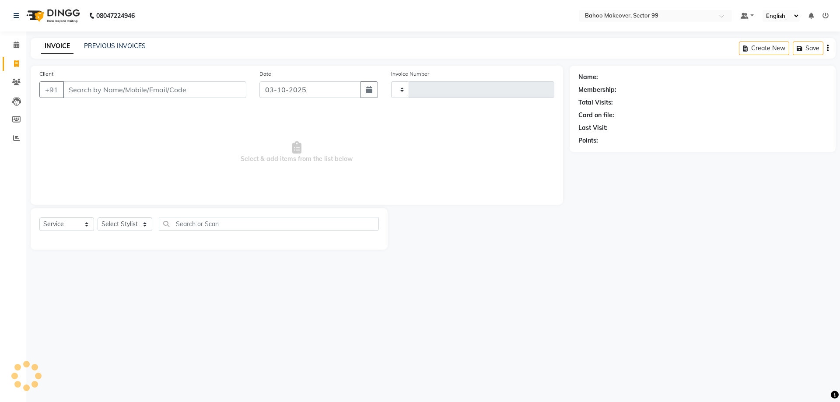
type input "3620"
select select "6856"
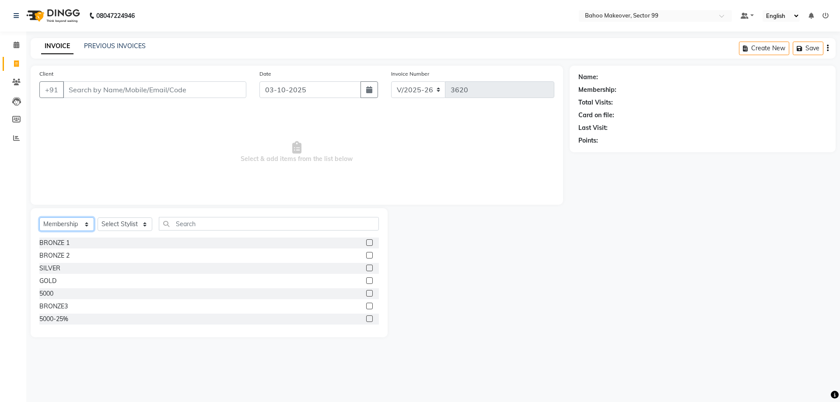
click at [39, 217] on select "Select Service Product Membership Package Voucher Prepaid Gift Card" at bounding box center [66, 224] width 55 height 14
select select "service"
click option "Service" at bounding box center [0, 0] width 0 height 0
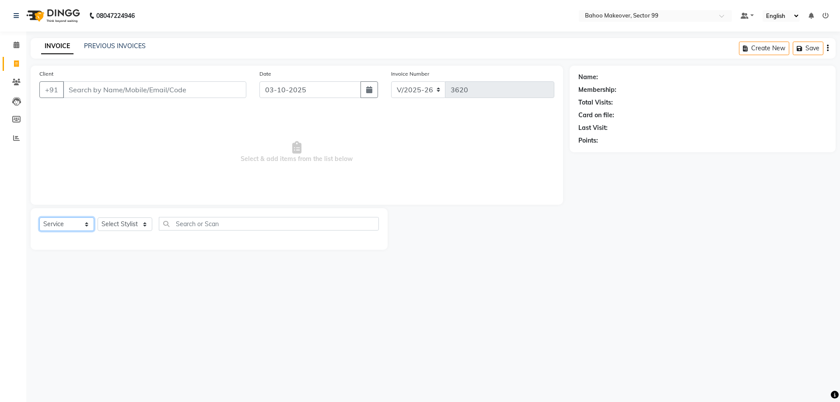
click at [39, 217] on select "Select Service Product Membership Package Voucher Prepaid Gift Card" at bounding box center [66, 224] width 55 height 14
click option "Service" at bounding box center [0, 0] width 0 height 0
click at [98, 217] on select "Select Stylist [PERSON_NAME] Makeover Bahoo Makeover Salon [PERSON_NAME] [PERSO…" at bounding box center [125, 224] width 55 height 14
select select "54236"
click option "Azad" at bounding box center [0, 0] width 0 height 0
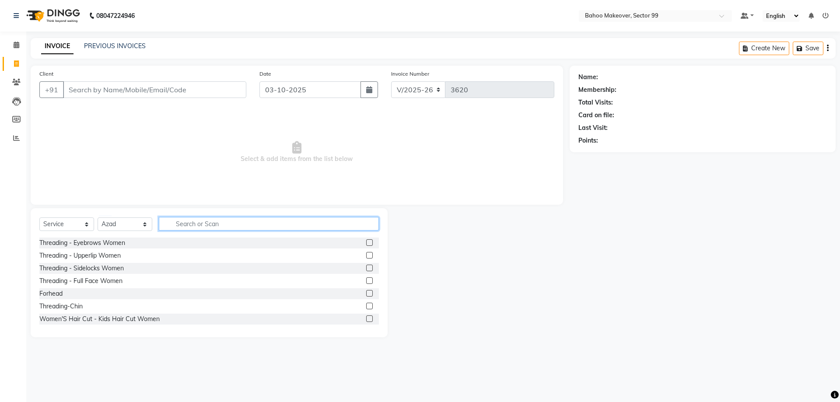
click at [221, 225] on input "text" at bounding box center [269, 224] width 220 height 14
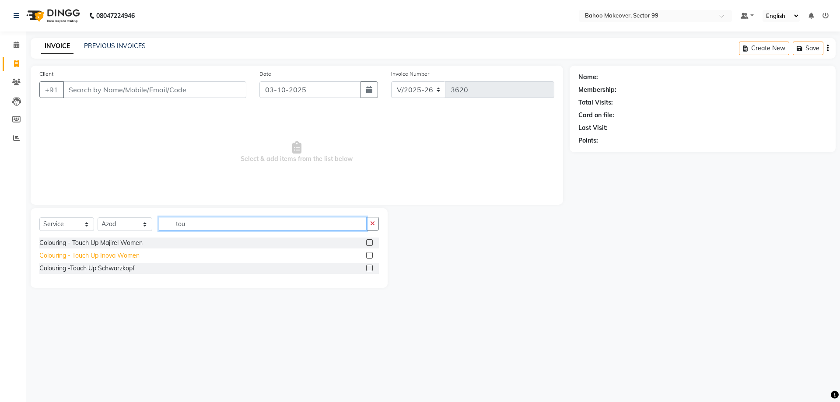
type input "tou"
click at [117, 256] on div "Colouring - Touch Up Inova Women" at bounding box center [89, 255] width 100 height 9
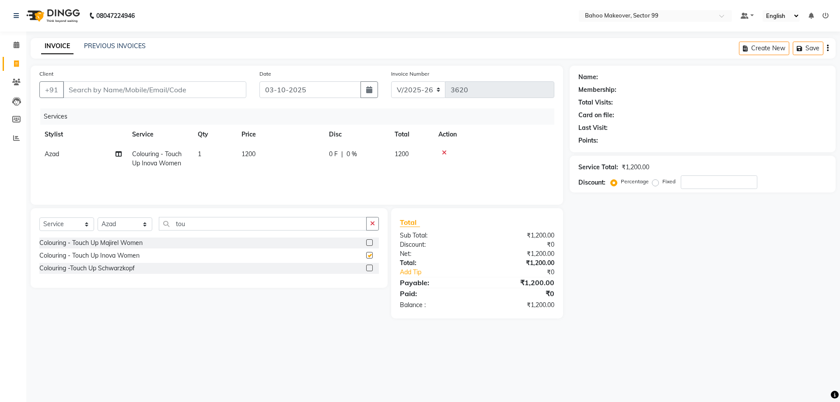
checkbox input "false"
click at [191, 222] on input "tou" at bounding box center [263, 224] width 208 height 14
type input "t"
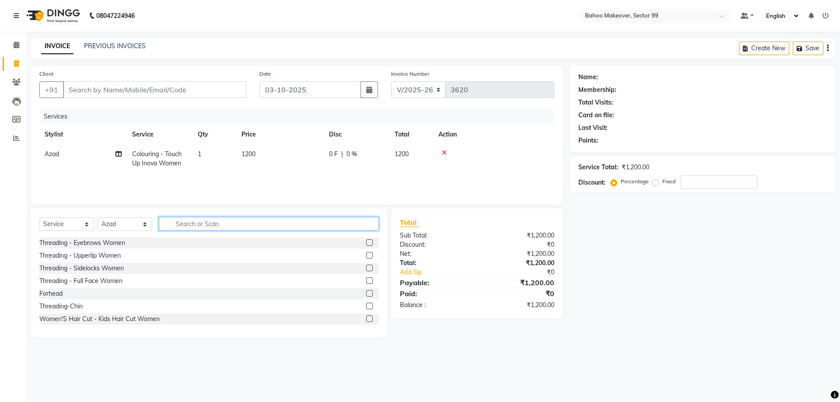
click at [215, 229] on input "text" at bounding box center [269, 224] width 220 height 14
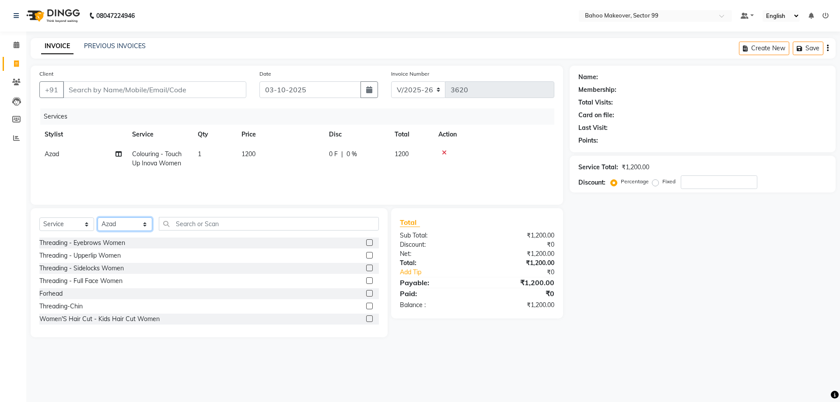
click at [98, 217] on select "Select Stylist [PERSON_NAME] Makeover Bahoo Makeover Salon [PERSON_NAME] [PERSO…" at bounding box center [125, 224] width 55 height 14
select select "71122"
click option "[PERSON_NAME]" at bounding box center [0, 0] width 0 height 0
click at [208, 228] on input "text" at bounding box center [269, 224] width 220 height 14
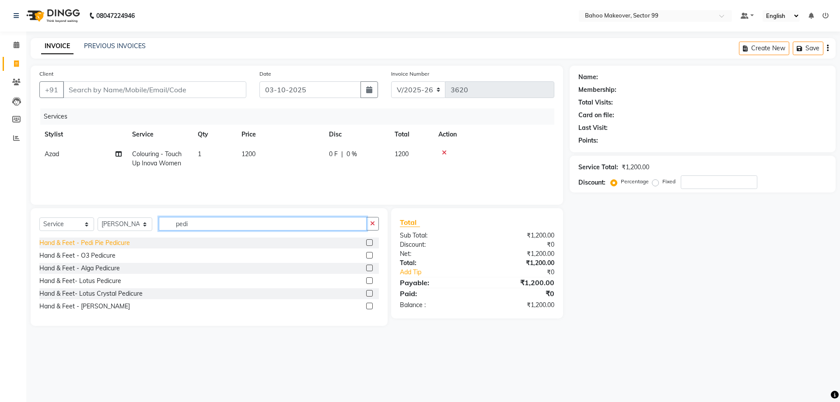
type input "pedi"
click at [118, 241] on div "Hand & Feet - Pedi Pie Pedicure" at bounding box center [84, 242] width 91 height 9
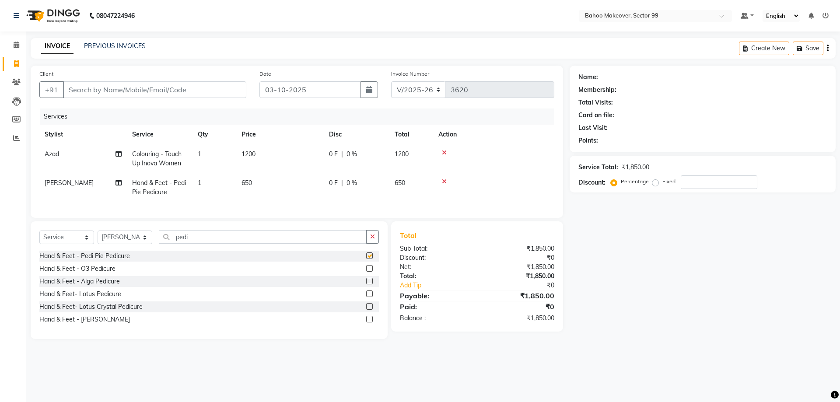
checkbox input "false"
click at [98, 231] on select "Select Stylist [PERSON_NAME] Makeover Bahoo Makeover Salon [PERSON_NAME] [PERSO…" at bounding box center [125, 238] width 55 height 14
select select "64177"
click option "[PERSON_NAME]" at bounding box center [0, 0] width 0 height 0
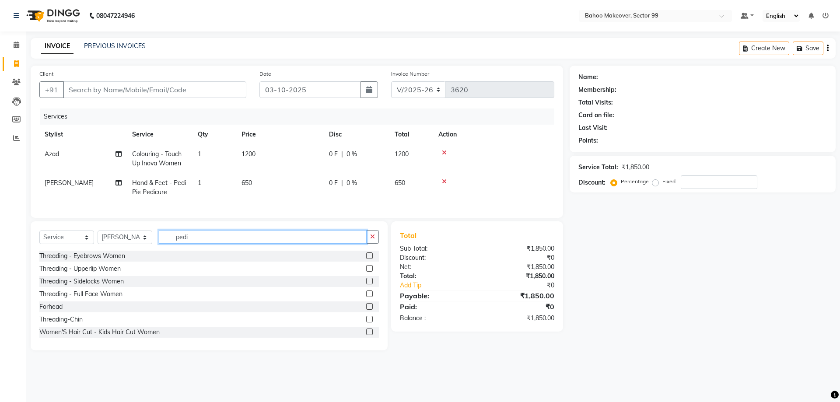
click at [201, 236] on input "pedi" at bounding box center [263, 237] width 208 height 14
type input "p"
click at [96, 255] on div "Threading - Eyebrows Women" at bounding box center [82, 256] width 86 height 9
checkbox input "false"
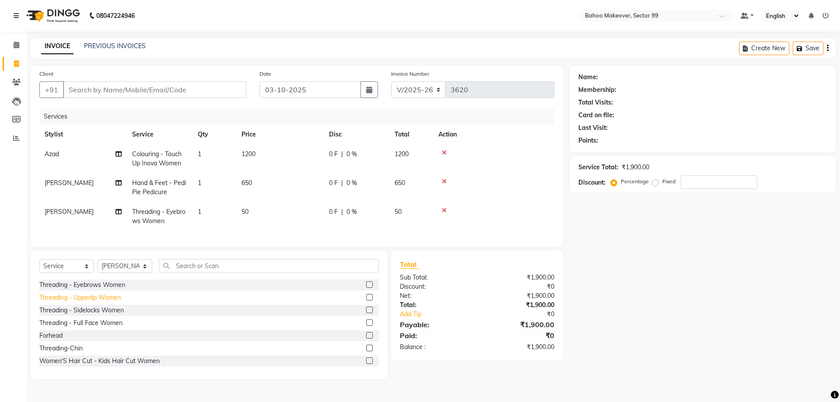
click at [84, 297] on div "Threading - Upperlip Women" at bounding box center [79, 297] width 81 height 9
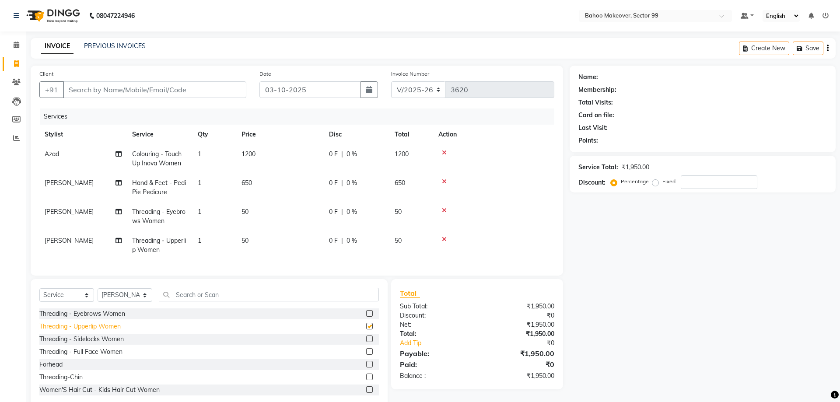
checkbox input "false"
click at [56, 368] on div "Forhead" at bounding box center [50, 364] width 23 height 9
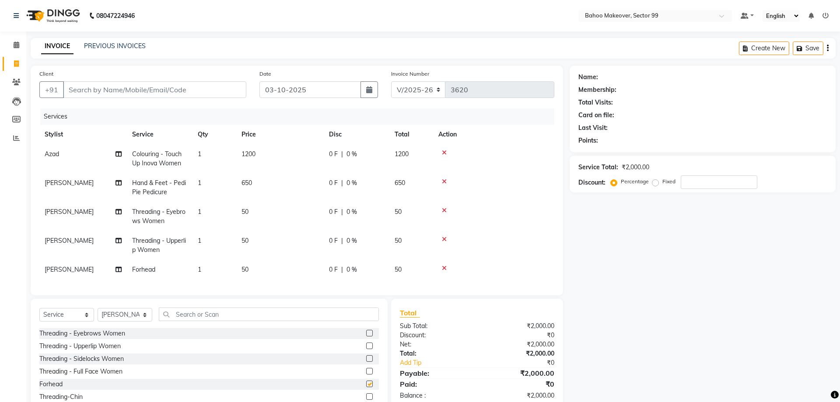
checkbox input "false"
click at [98, 308] on select "Select Stylist [PERSON_NAME] Makeover Bahoo Makeover Salon [PERSON_NAME] [PERSO…" at bounding box center [125, 315] width 55 height 14
select select "54236"
click option "Azad" at bounding box center [0, 0] width 0 height 0
click at [39, 308] on select "Select Service Product Membership Package Voucher Prepaid Gift Card" at bounding box center [66, 315] width 55 height 14
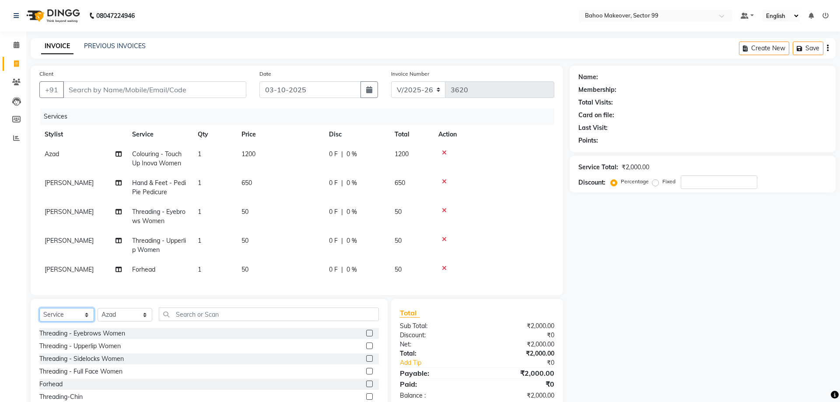
select select "product"
click option "Product" at bounding box center [0, 0] width 0 height 0
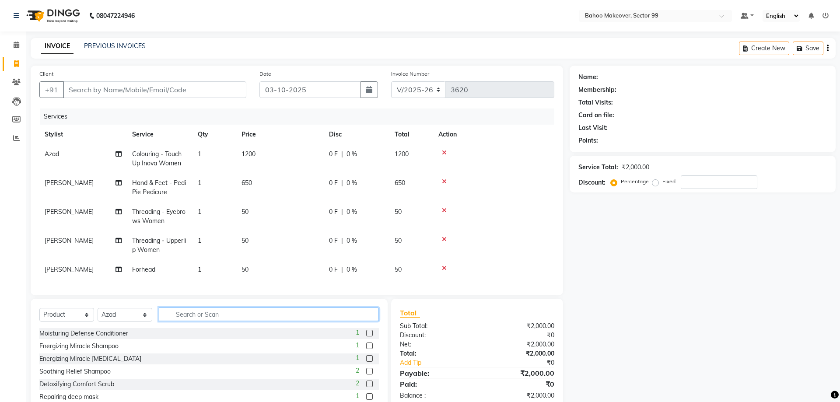
click at [175, 311] on input "text" at bounding box center [269, 315] width 220 height 14
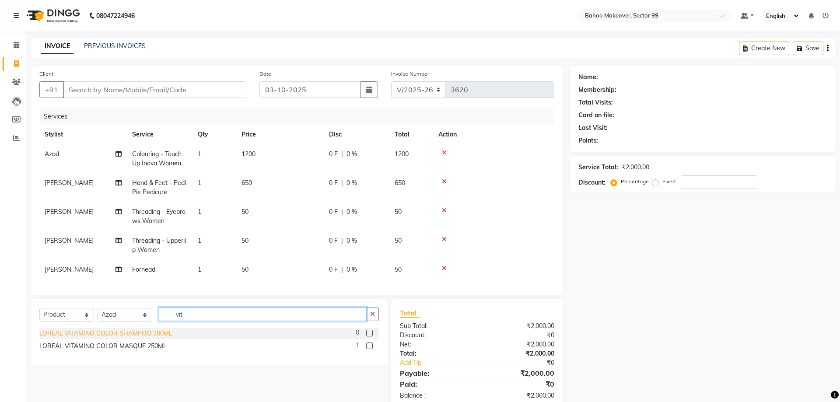
type input "vit"
click at [86, 335] on div "LOREAL VITAMINO COLOR SHAMPOO 300ML" at bounding box center [105, 333] width 133 height 9
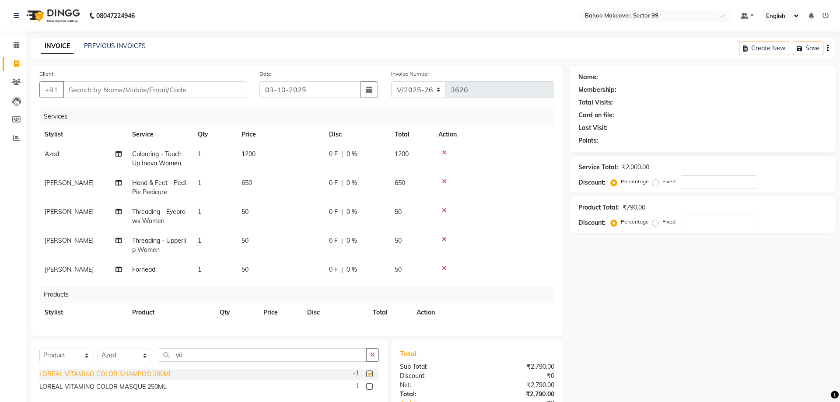
checkbox input "false"
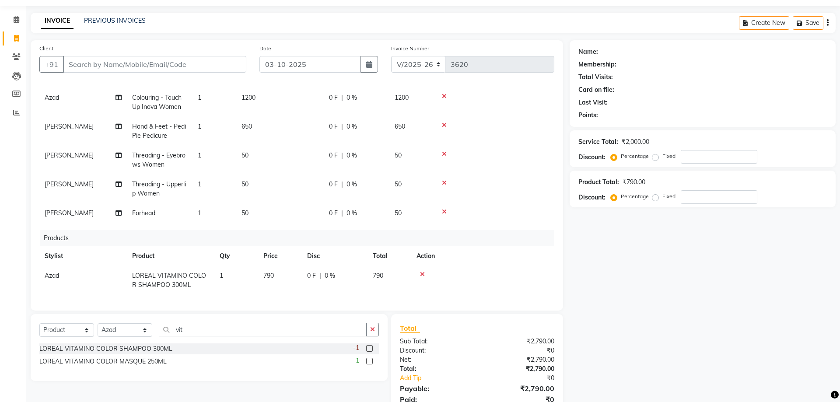
scroll to position [29, 0]
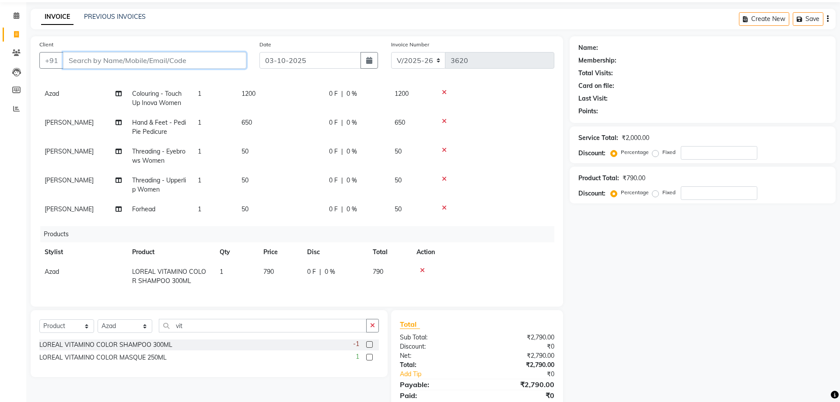
click at [112, 65] on input "Client" at bounding box center [154, 60] width 183 height 17
type input "s"
type input "0"
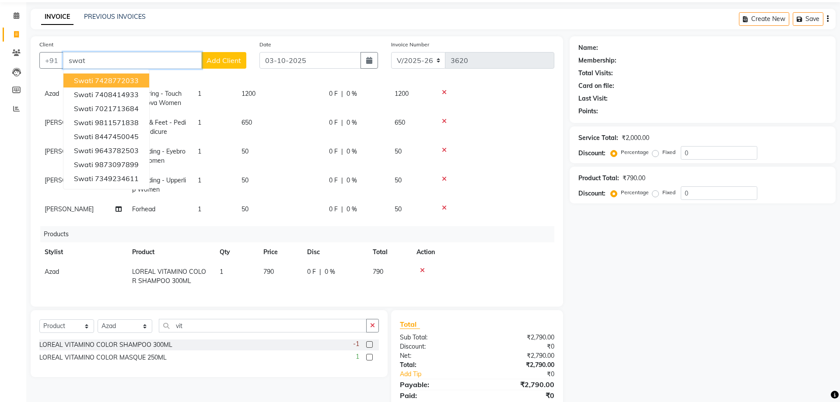
click at [119, 83] on ngb-highlight "7428772033" at bounding box center [117, 80] width 44 height 9
type input "7428772033"
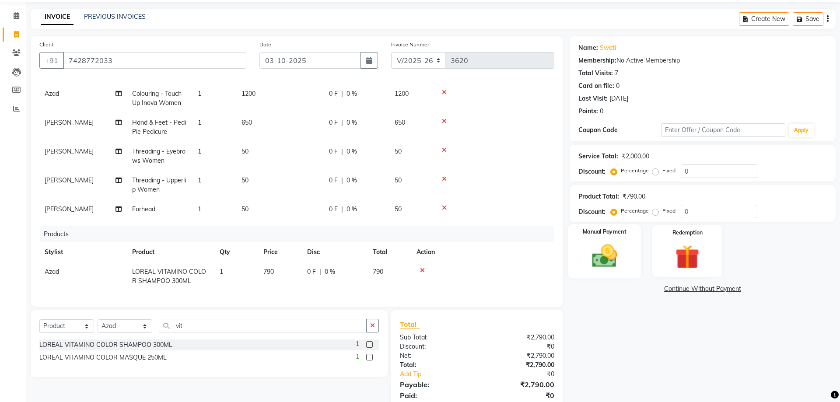
click at [620, 264] on img at bounding box center [604, 255] width 41 height 29
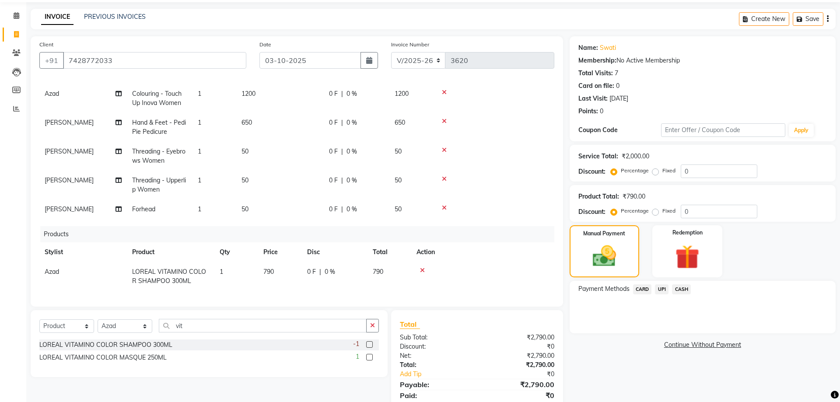
click at [660, 290] on span "UPI" at bounding box center [662, 289] width 14 height 10
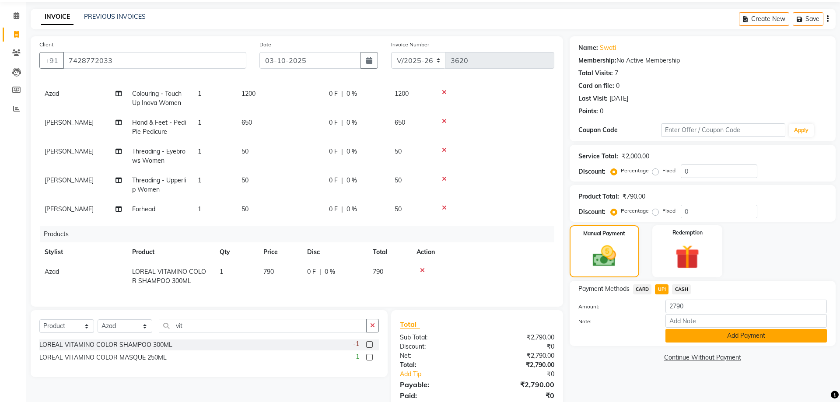
click at [741, 334] on button "Add Payment" at bounding box center [745, 336] width 161 height 14
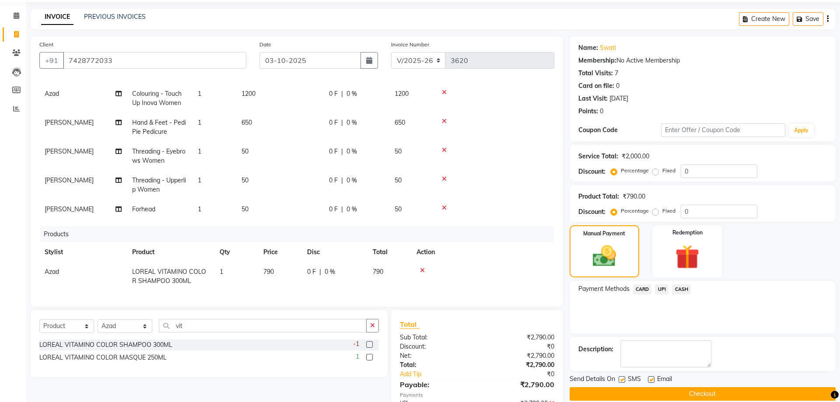
scroll to position [79, 0]
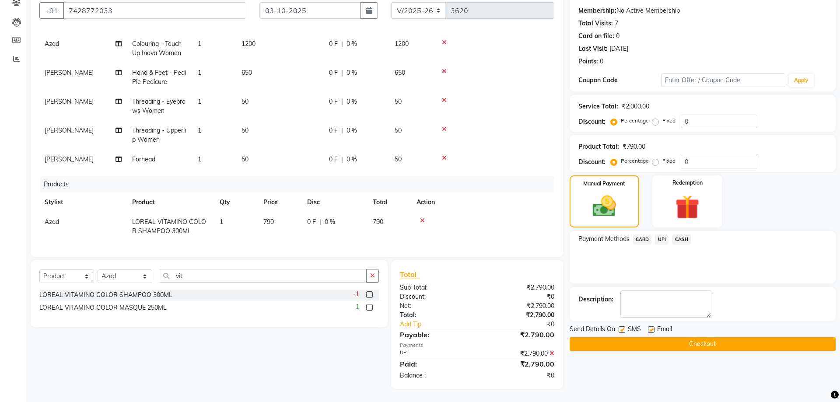
click at [691, 347] on button "Checkout" at bounding box center [703, 344] width 266 height 14
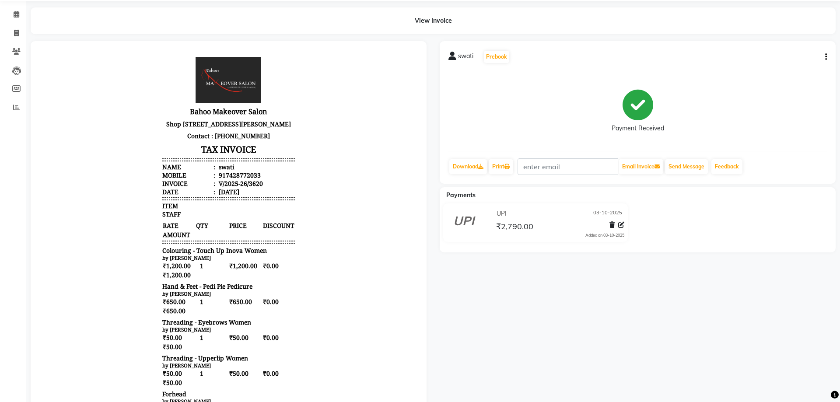
scroll to position [8, 0]
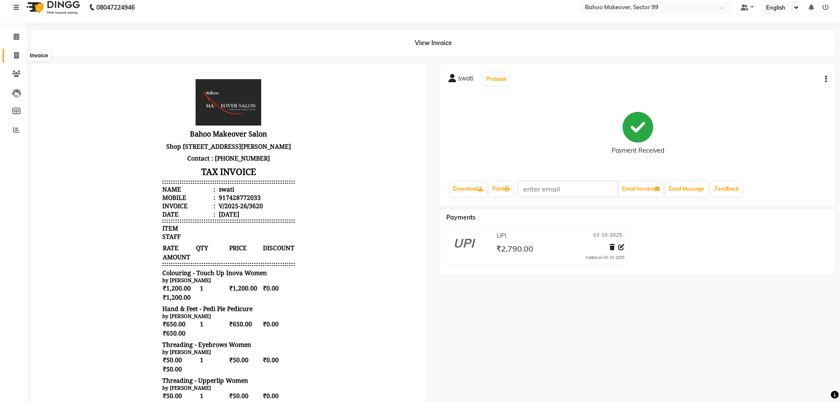
click at [15, 58] on icon at bounding box center [16, 55] width 5 height 7
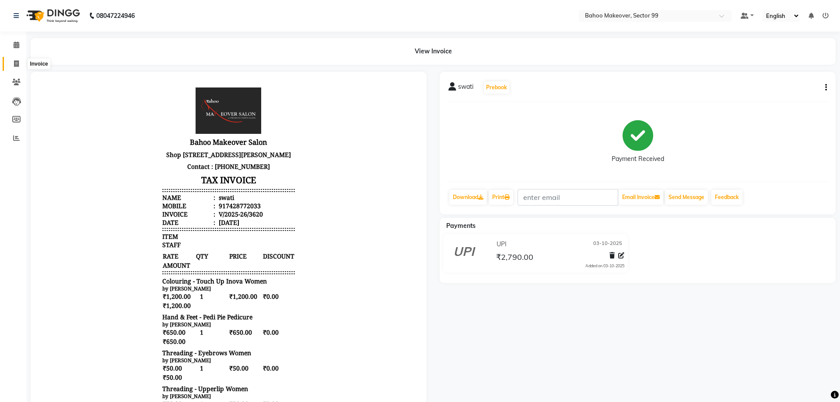
select select "6856"
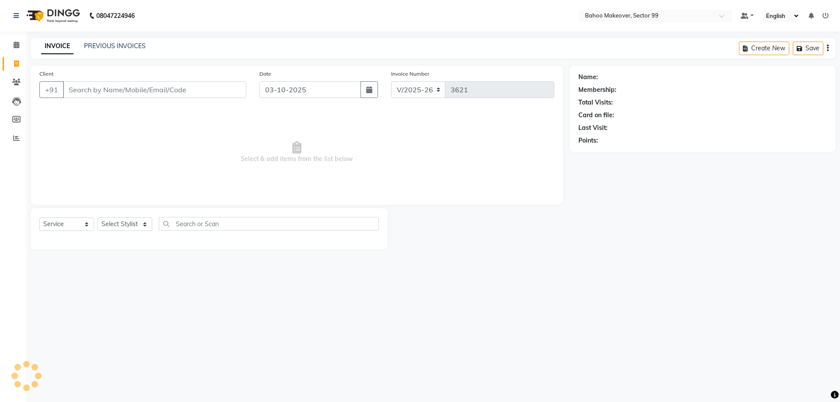
select select "membership"
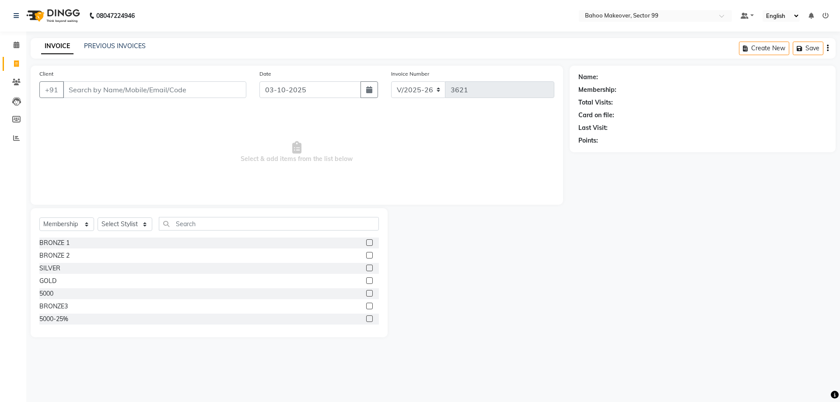
click at [109, 93] on input "Client" at bounding box center [154, 89] width 183 height 17
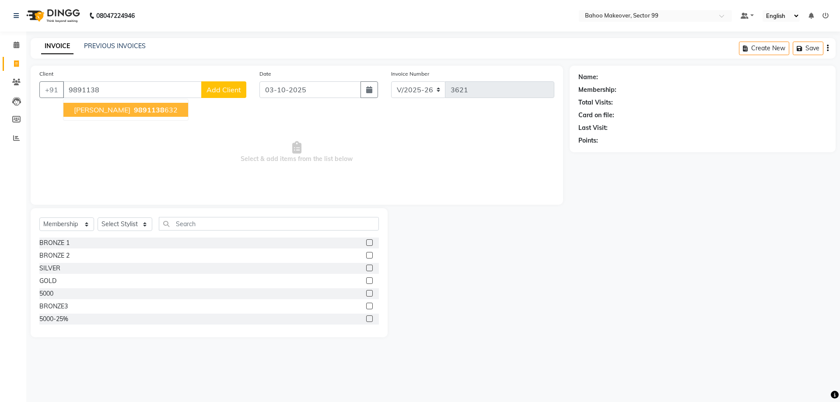
click at [98, 112] on span "[PERSON_NAME]" at bounding box center [102, 109] width 56 height 9
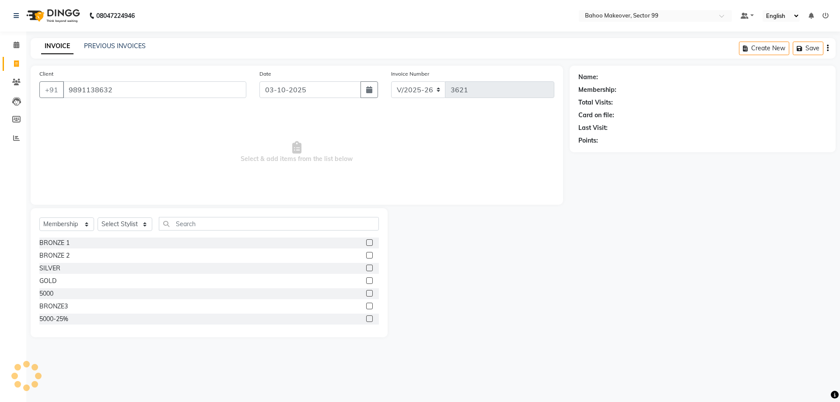
type input "9891138632"
click at [39, 217] on select "Select Service Product Membership Package Voucher Prepaid Gift Card" at bounding box center [66, 224] width 55 height 14
select select "service"
click option "Service" at bounding box center [0, 0] width 0 height 0
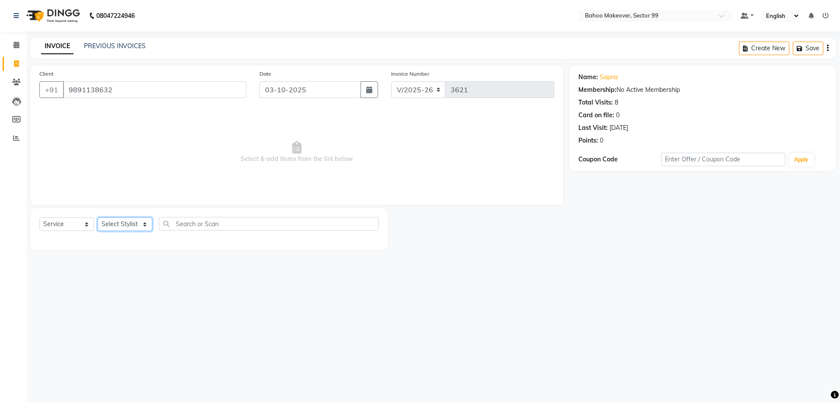
click at [98, 217] on select "Select Stylist [PERSON_NAME] Makeover Bahoo Makeover Salon [PERSON_NAME] [PERSO…" at bounding box center [125, 224] width 55 height 14
select select "57147"
click option "[PERSON_NAME]" at bounding box center [0, 0] width 0 height 0
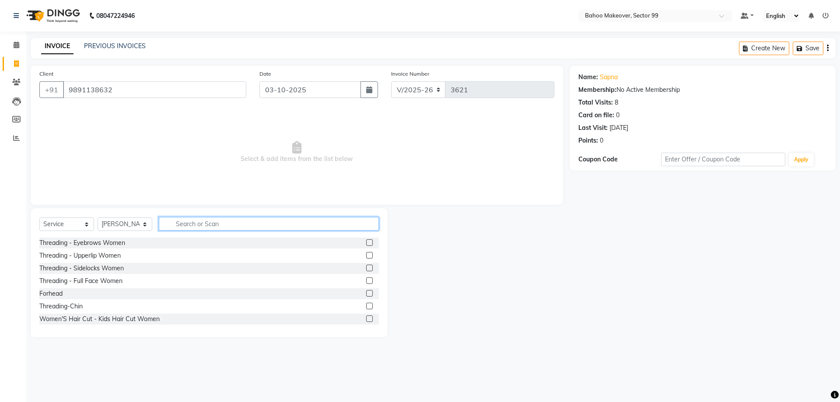
click at [211, 225] on input "text" at bounding box center [269, 224] width 220 height 14
type input "a"
type input "touch"
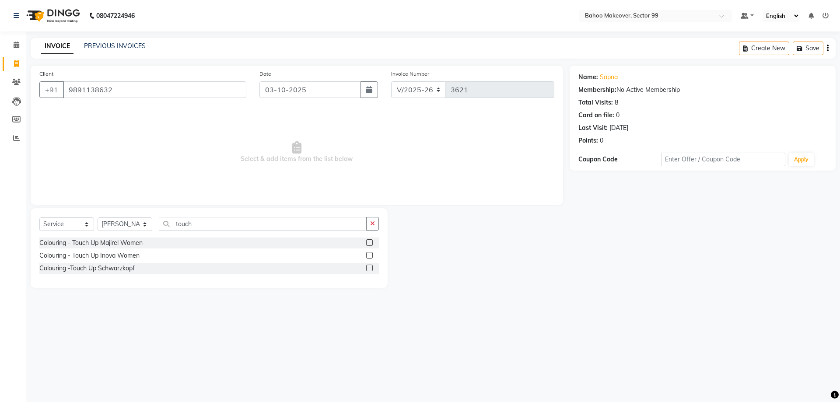
click at [133, 260] on div "Colouring - Touch Up Inova Women" at bounding box center [208, 255] width 339 height 11
click at [133, 258] on div "Colouring - Touch Up Inova Women" at bounding box center [89, 255] width 100 height 9
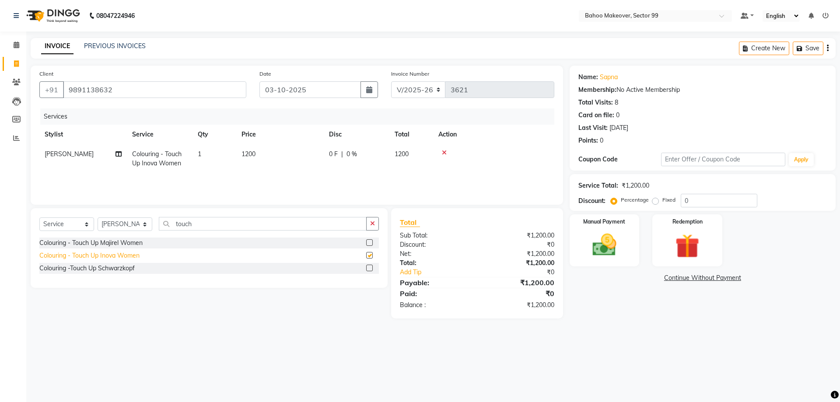
checkbox input "false"
click at [600, 266] on div "Manual Payment" at bounding box center [604, 240] width 73 height 54
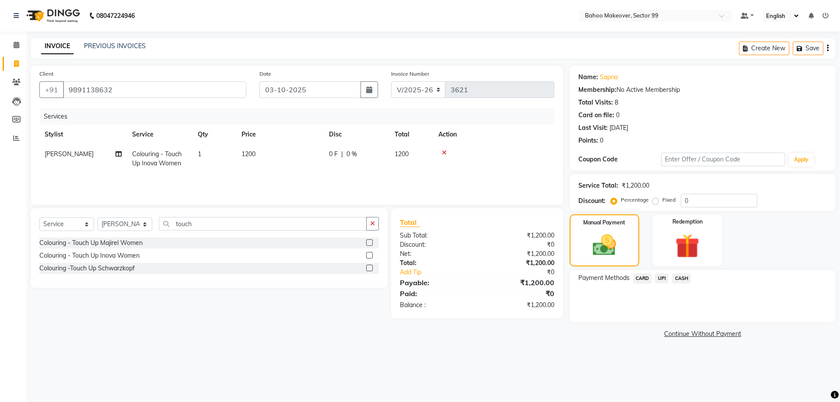
click at [664, 280] on span "UPI" at bounding box center [662, 278] width 14 height 10
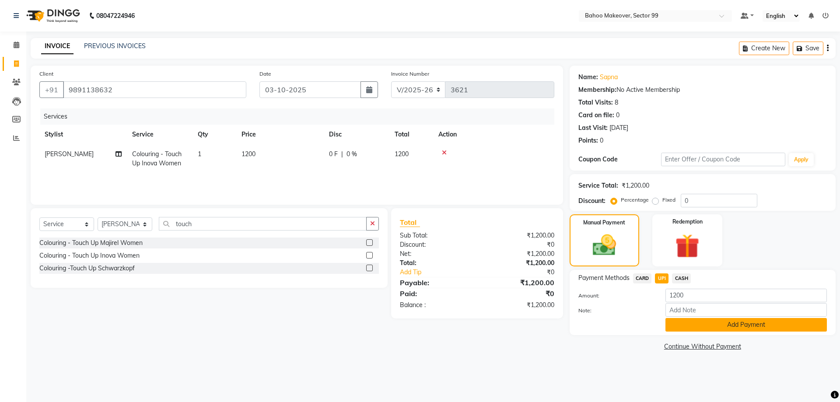
click at [687, 321] on button "Add Payment" at bounding box center [745, 325] width 161 height 14
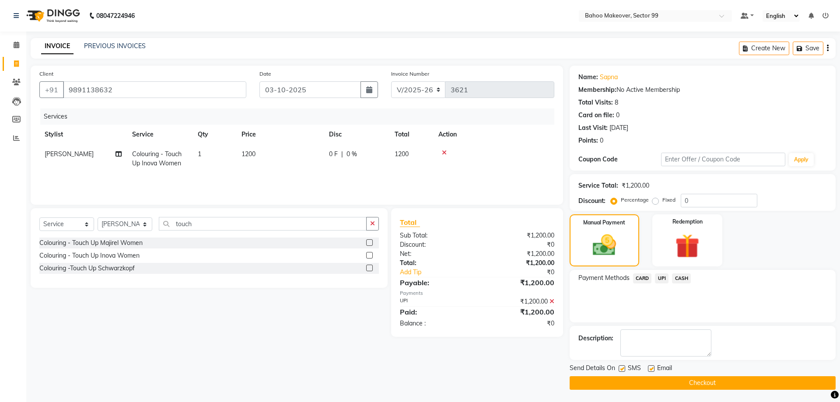
click at [696, 386] on button "Checkout" at bounding box center [703, 383] width 266 height 14
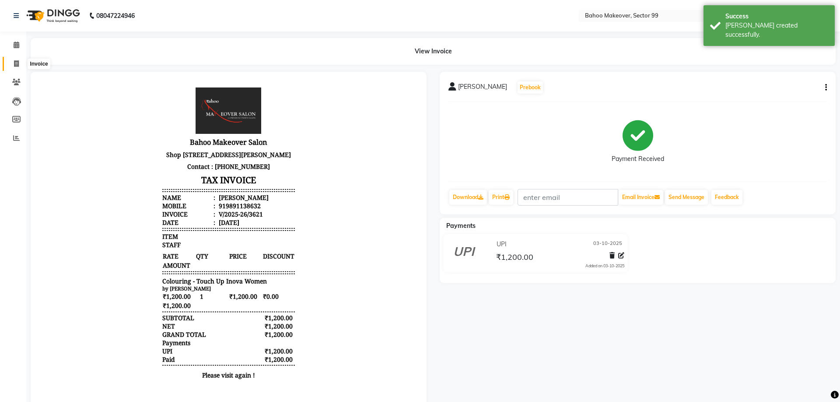
click at [12, 66] on span at bounding box center [16, 64] width 15 height 10
select select "service"
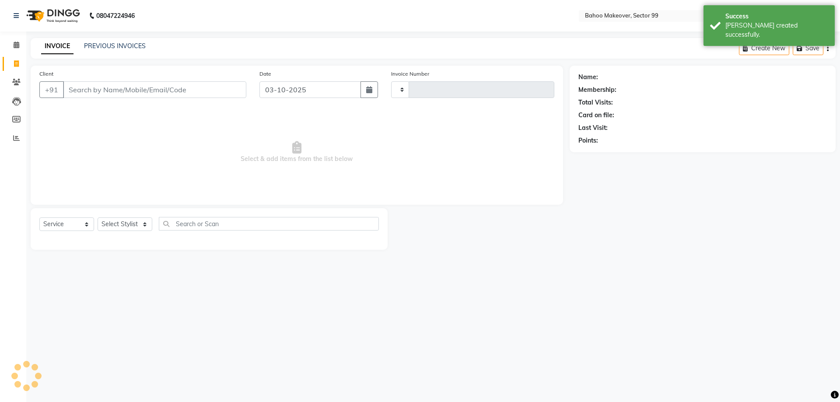
type input "3622"
select select "6856"
select select "membership"
